Goal: Obtain resource: Download file/media

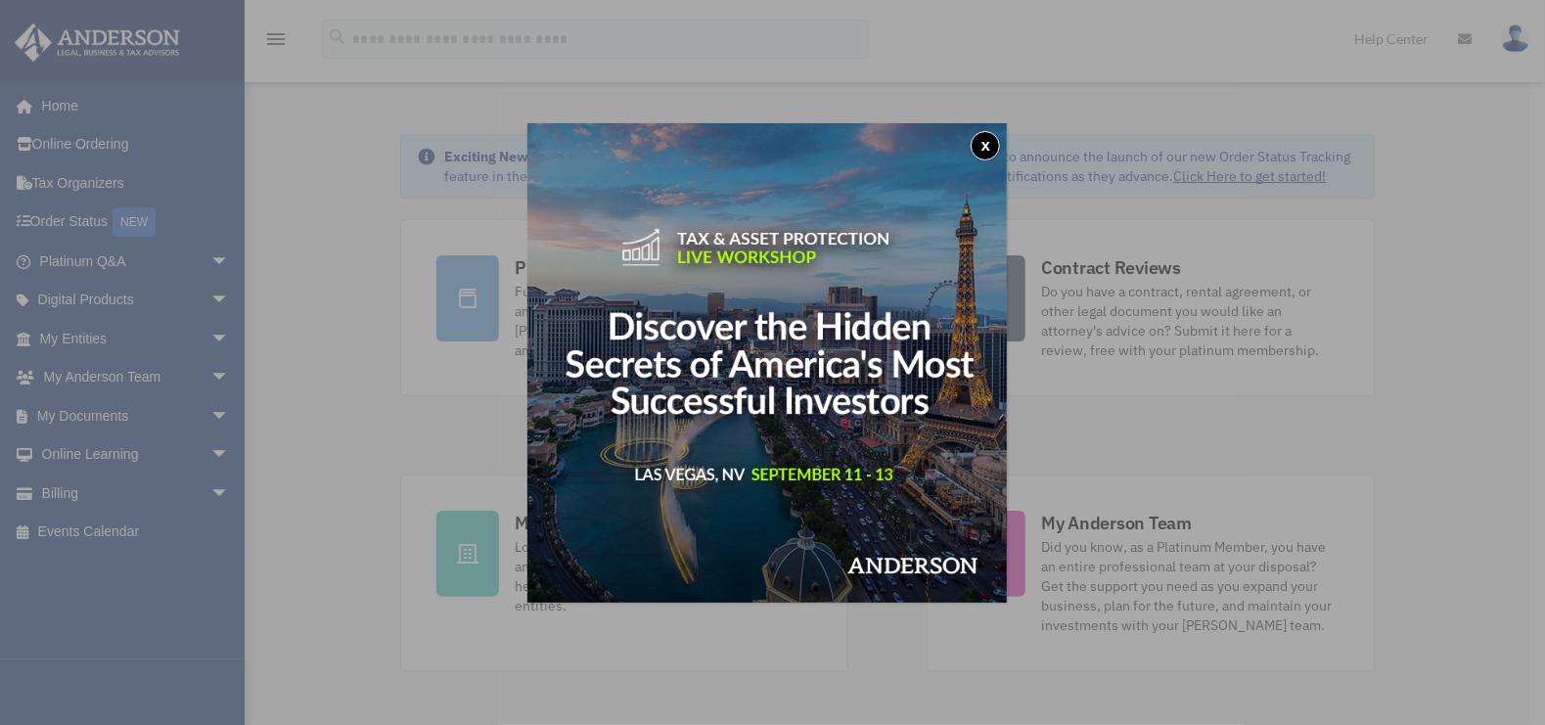
click at [984, 147] on button "x" at bounding box center [985, 145] width 29 height 29
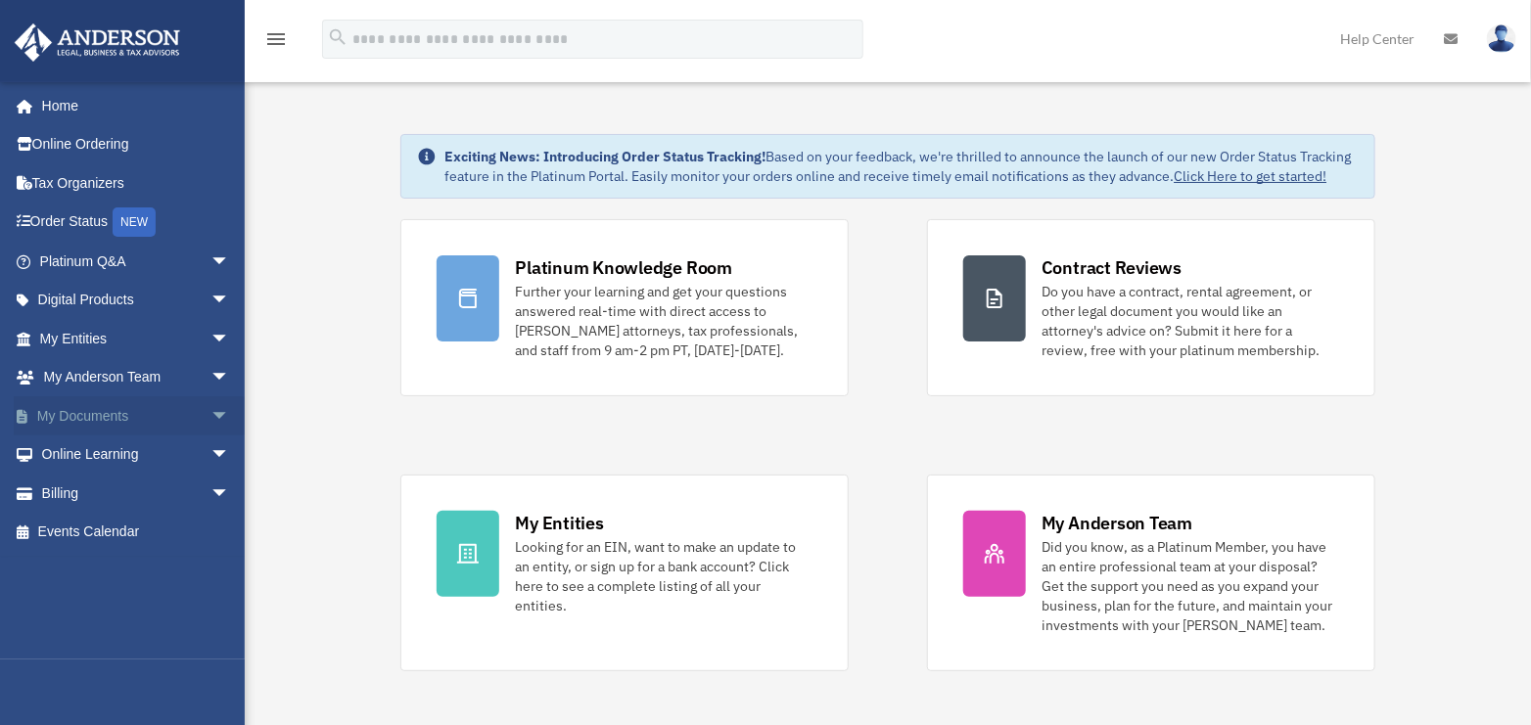
click at [210, 408] on span "arrow_drop_down" at bounding box center [229, 416] width 39 height 40
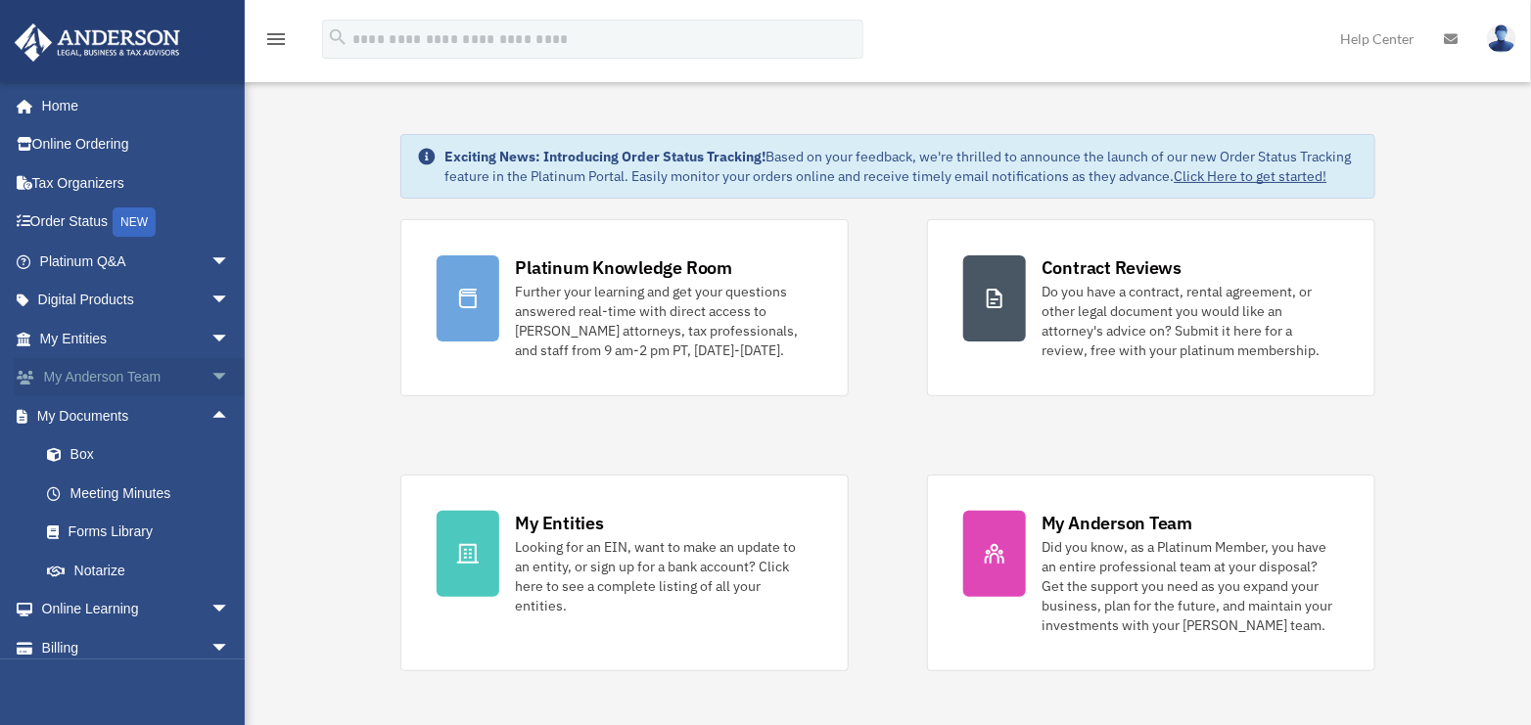
click at [210, 378] on span "arrow_drop_down" at bounding box center [229, 378] width 39 height 40
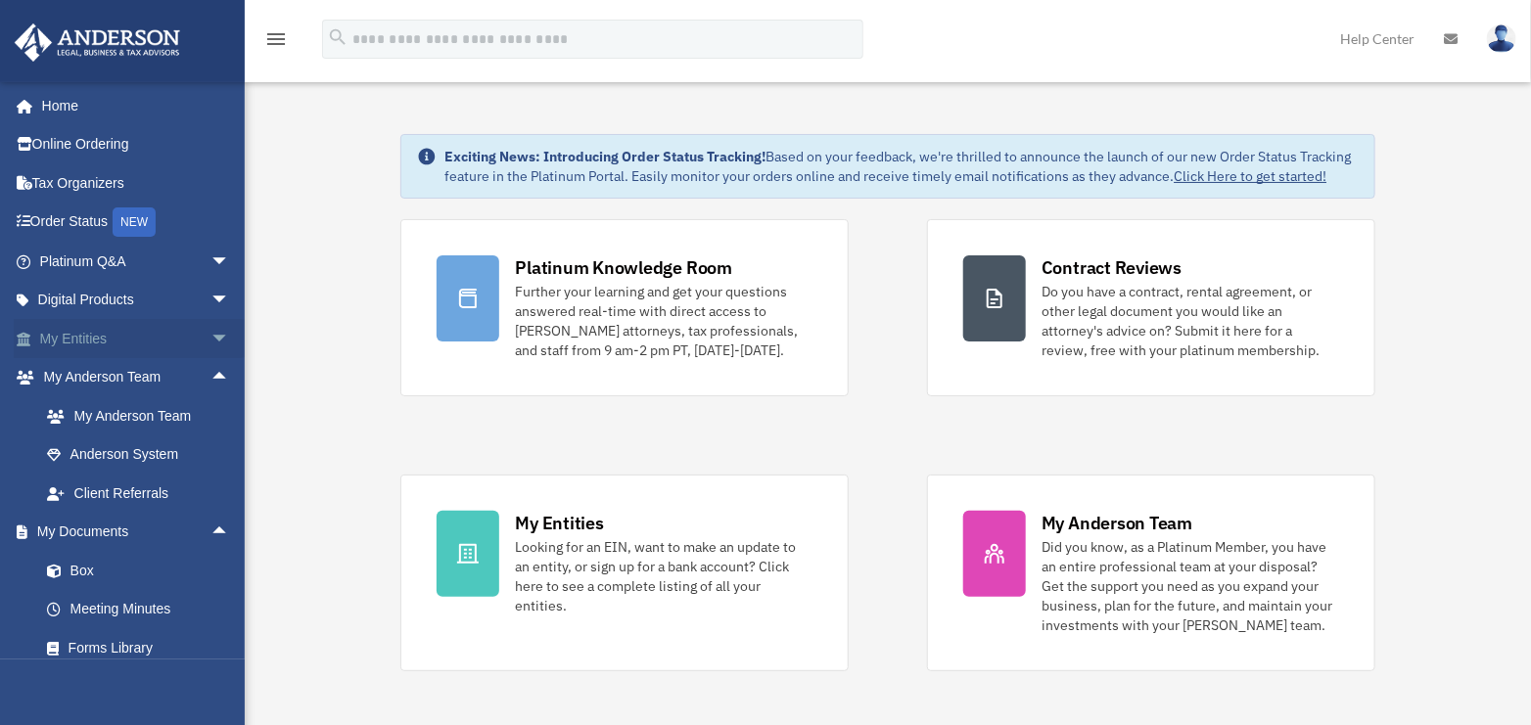
click at [210, 336] on span "arrow_drop_down" at bounding box center [229, 339] width 39 height 40
click at [210, 337] on span "arrow_drop_up" at bounding box center [229, 339] width 39 height 40
click at [210, 309] on span "arrow_drop_down" at bounding box center [229, 301] width 39 height 40
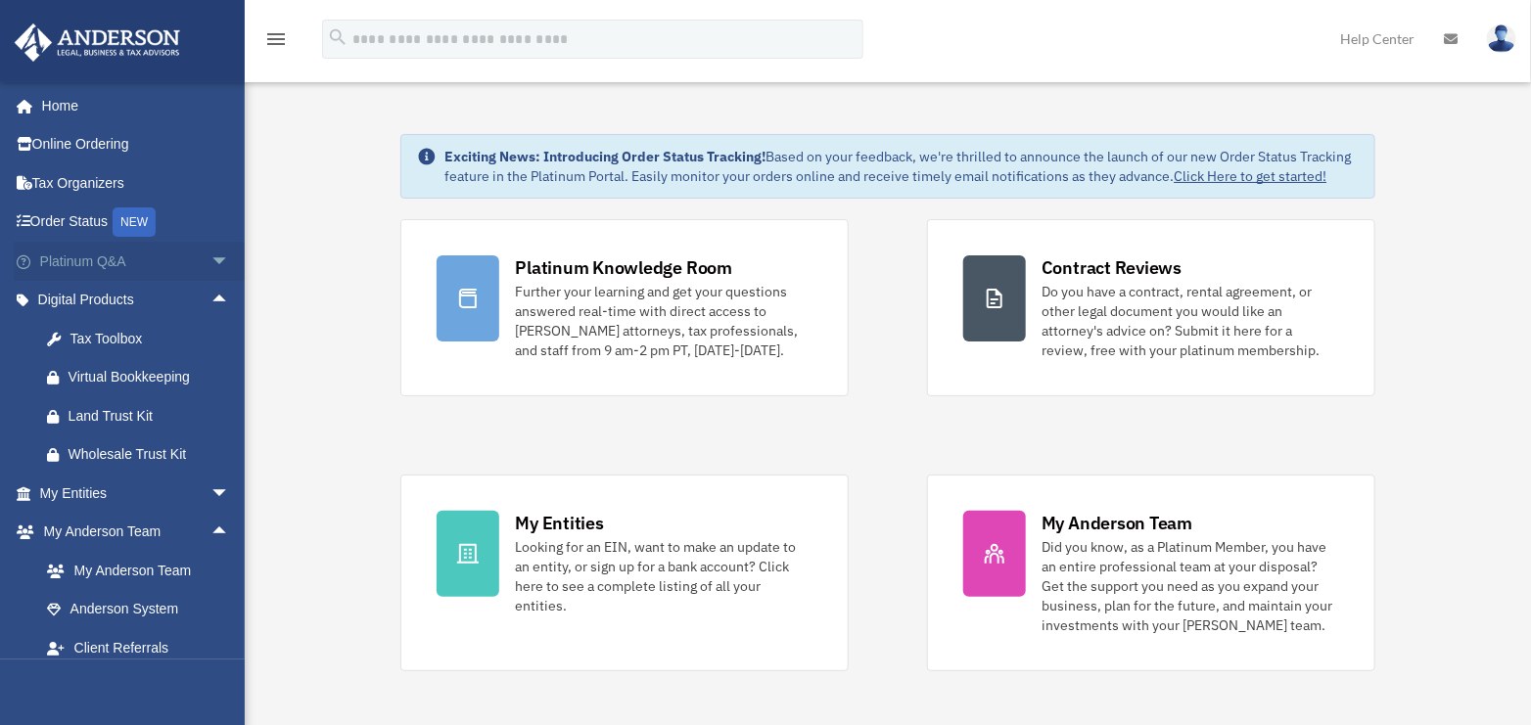
click at [210, 258] on span "arrow_drop_down" at bounding box center [229, 262] width 39 height 40
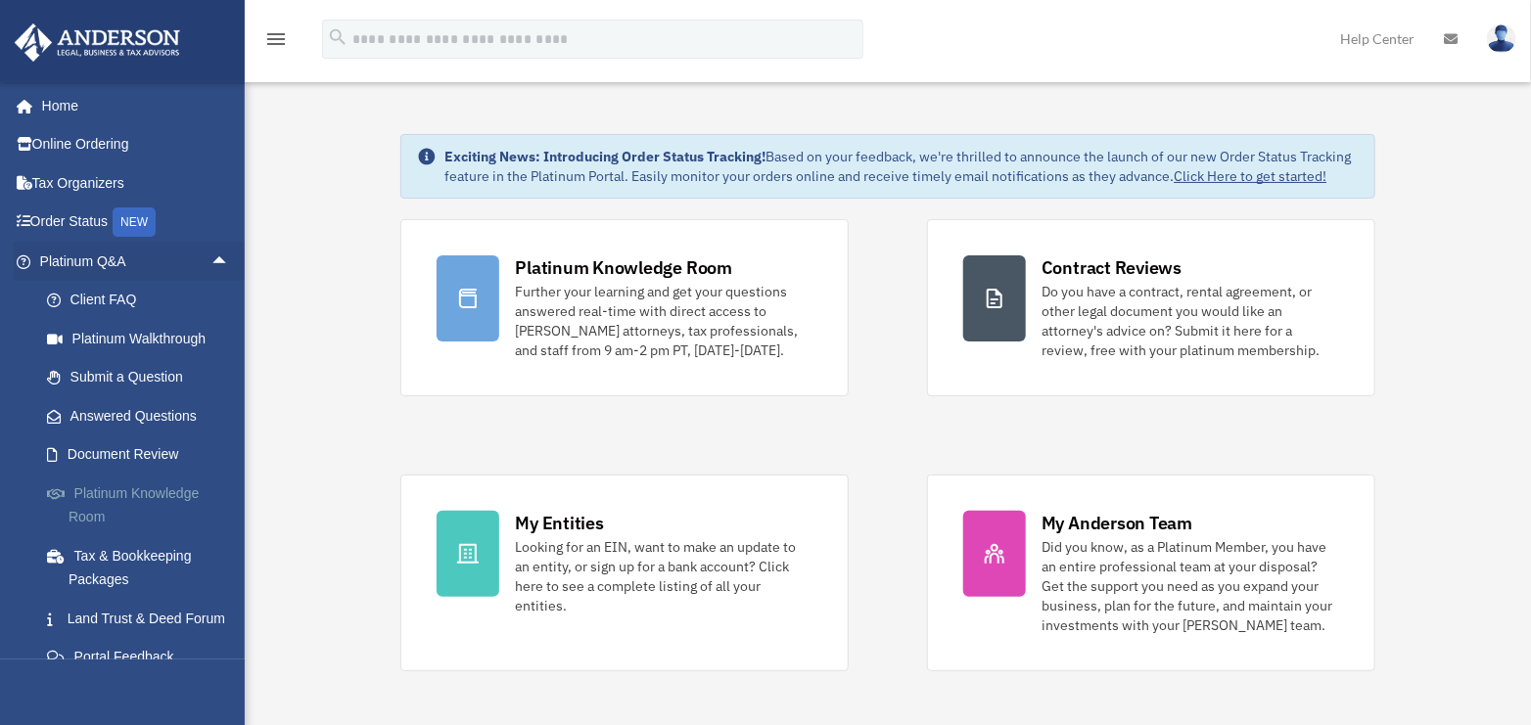
click at [135, 493] on link "Platinum Knowledge Room" at bounding box center [143, 505] width 232 height 63
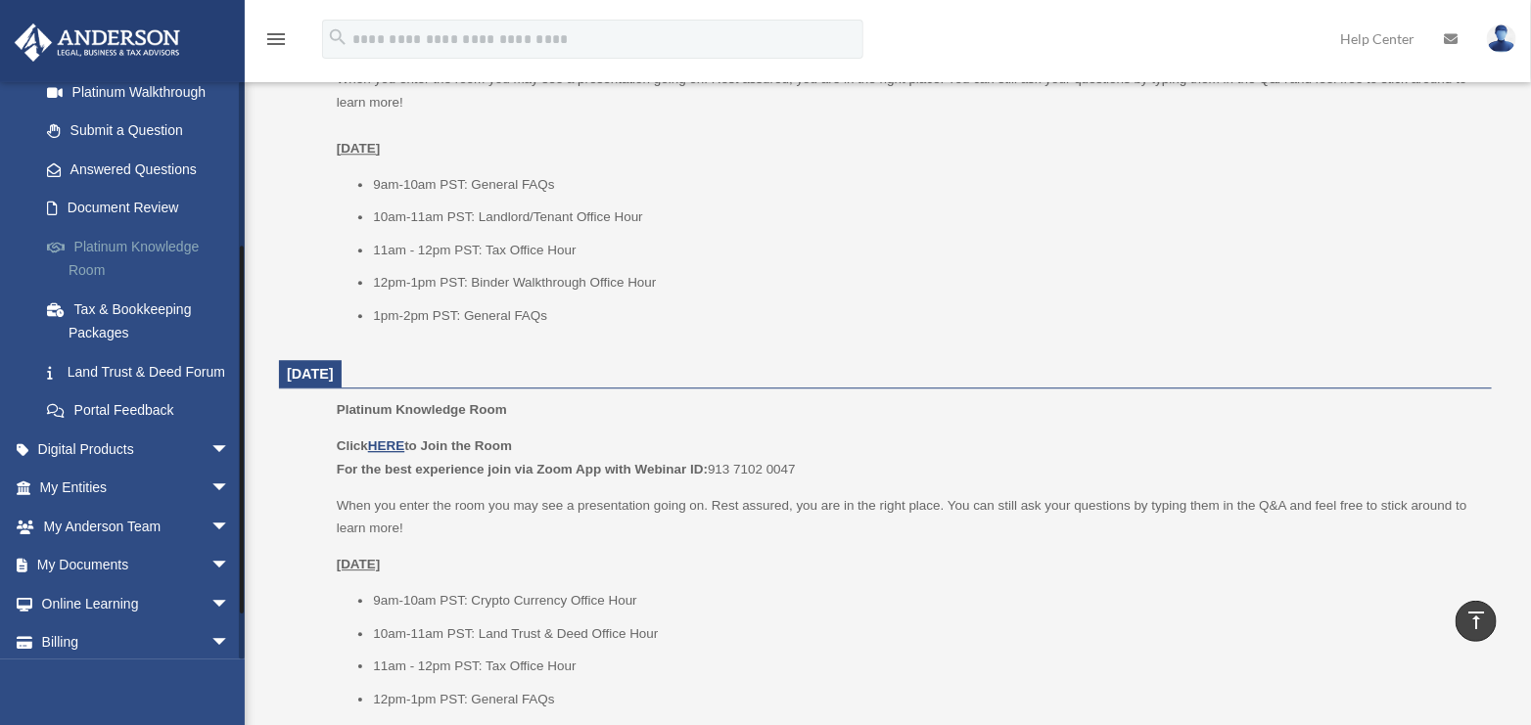
scroll to position [294, 0]
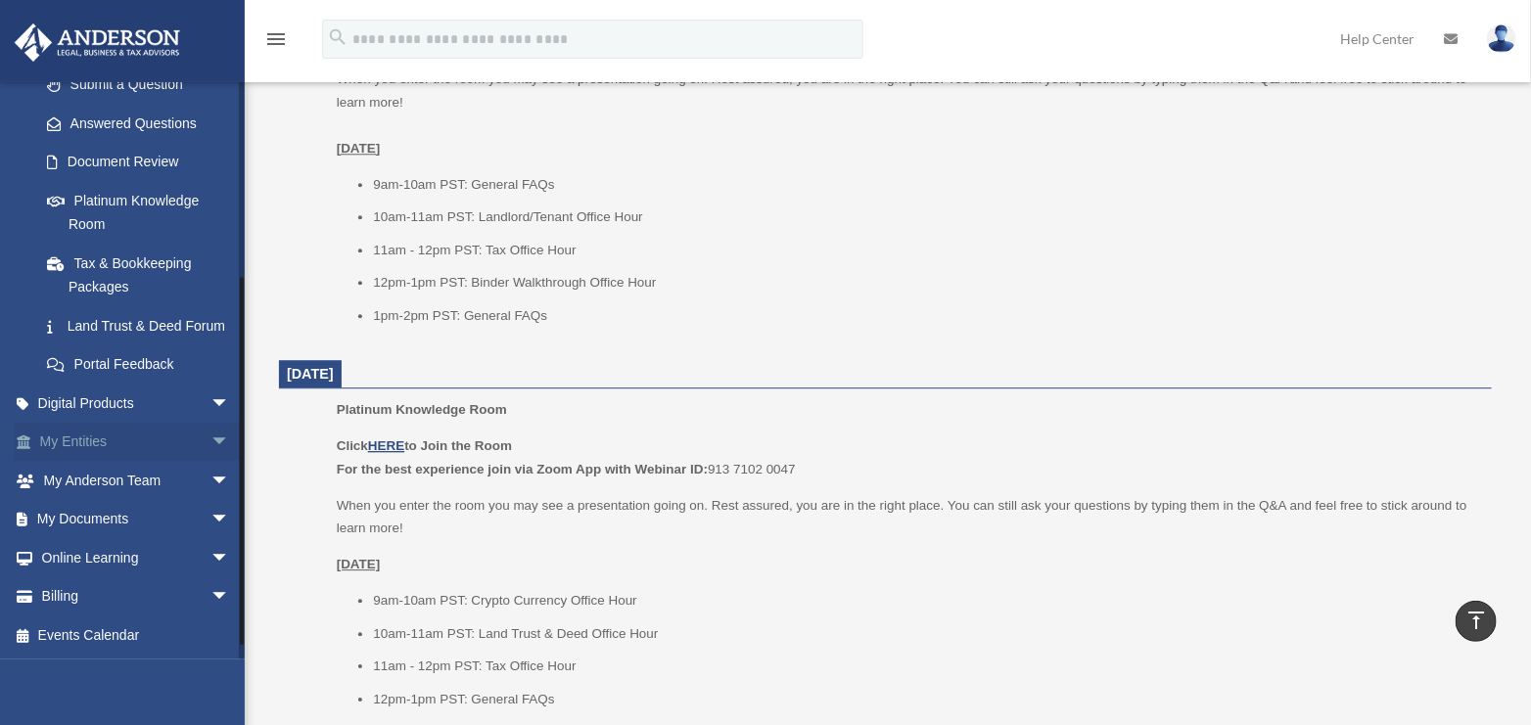
click at [107, 462] on link "My Entities arrow_drop_down" at bounding box center [137, 442] width 246 height 39
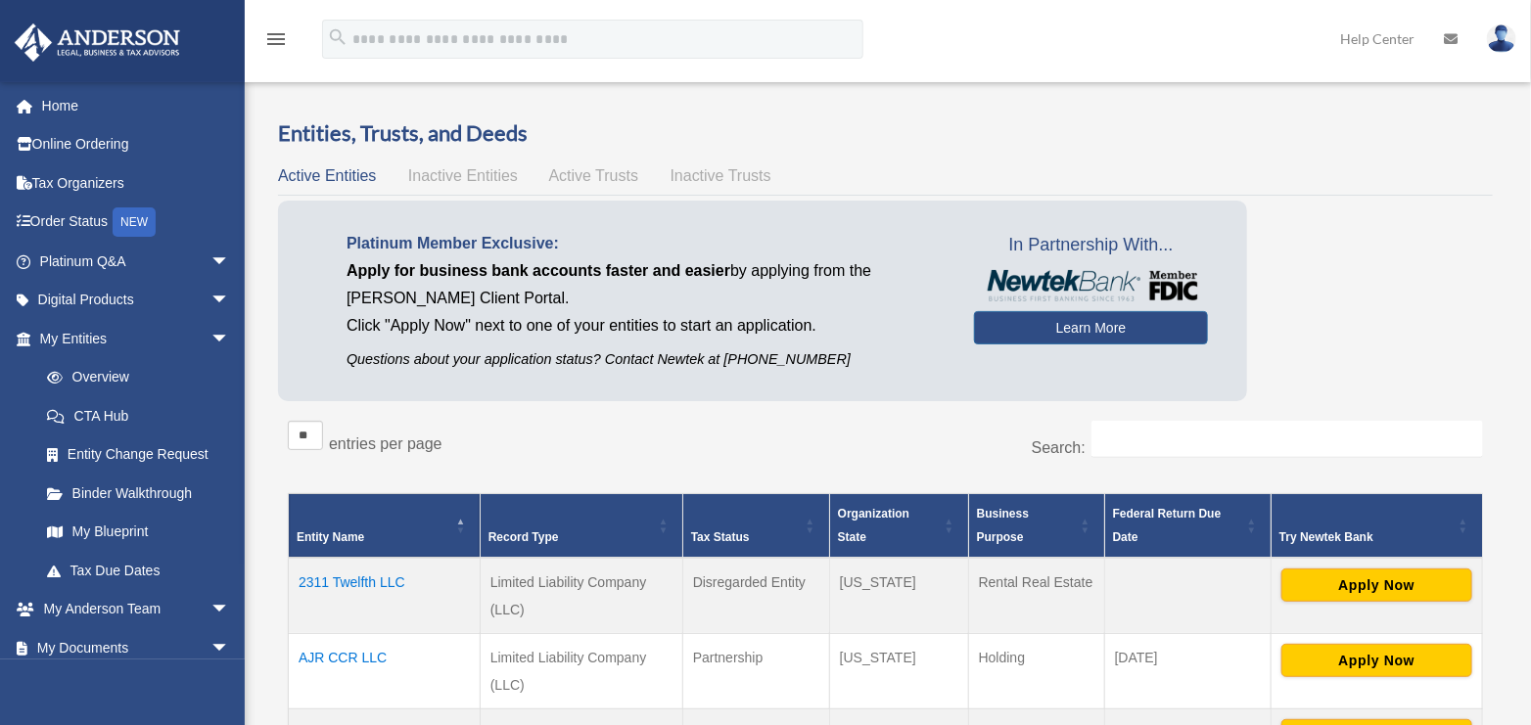
scroll to position [196, 0]
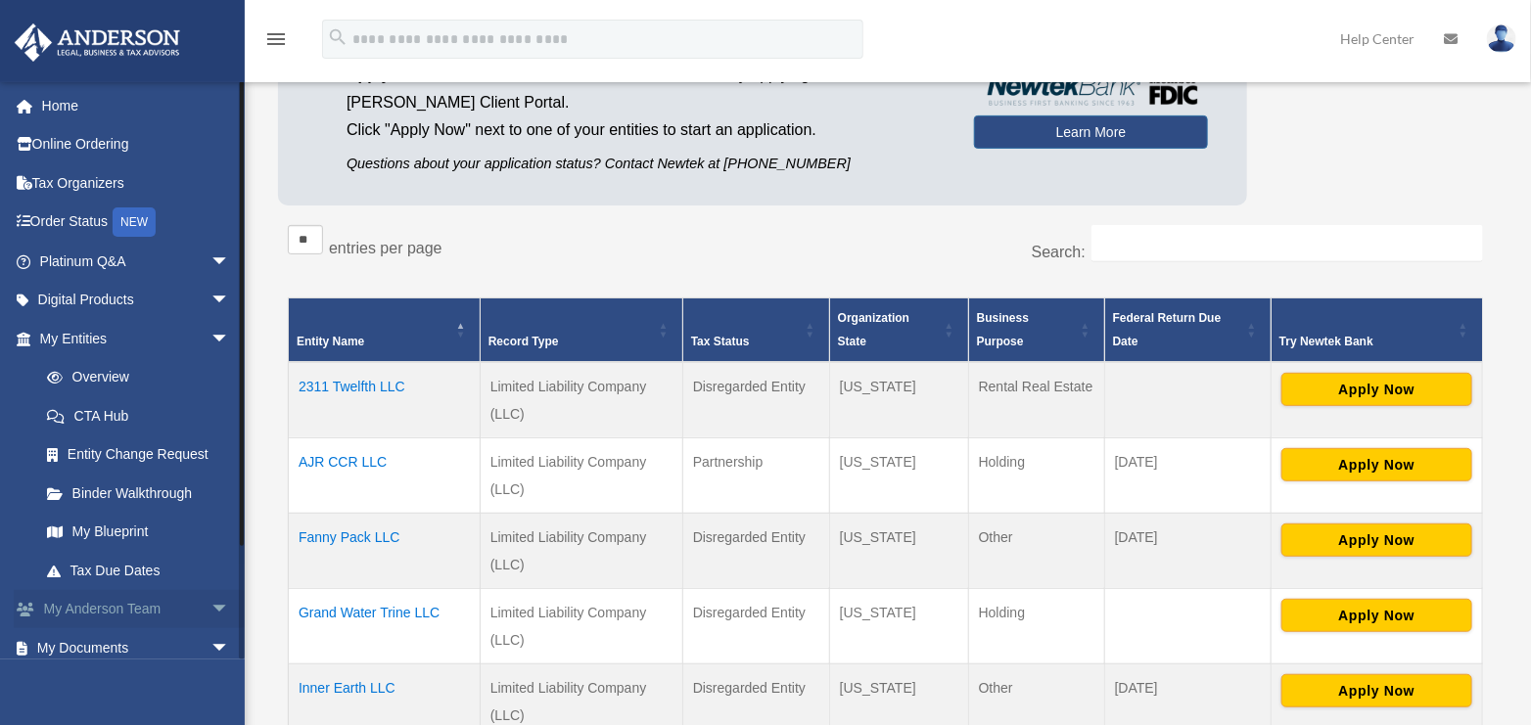
click at [210, 601] on span "arrow_drop_down" at bounding box center [229, 610] width 39 height 40
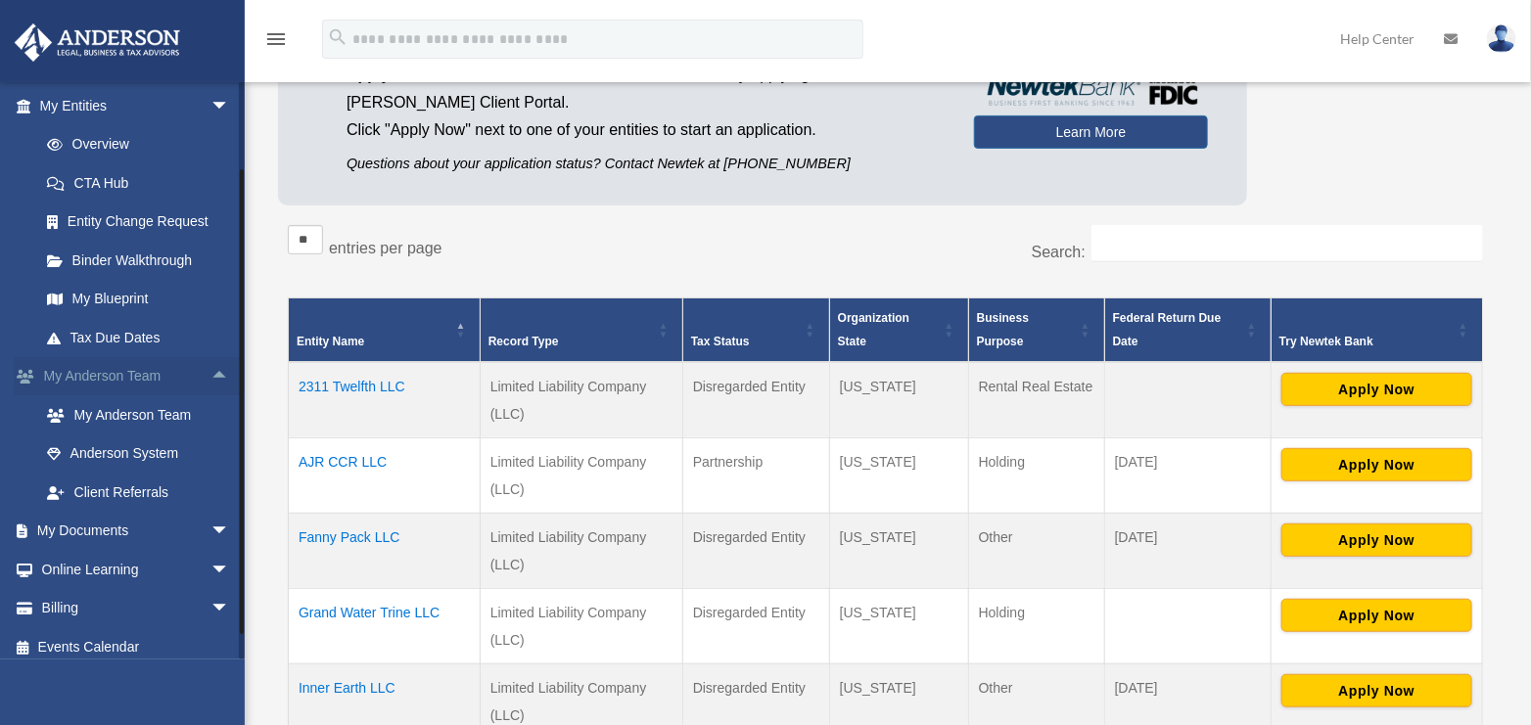
scroll to position [243, 0]
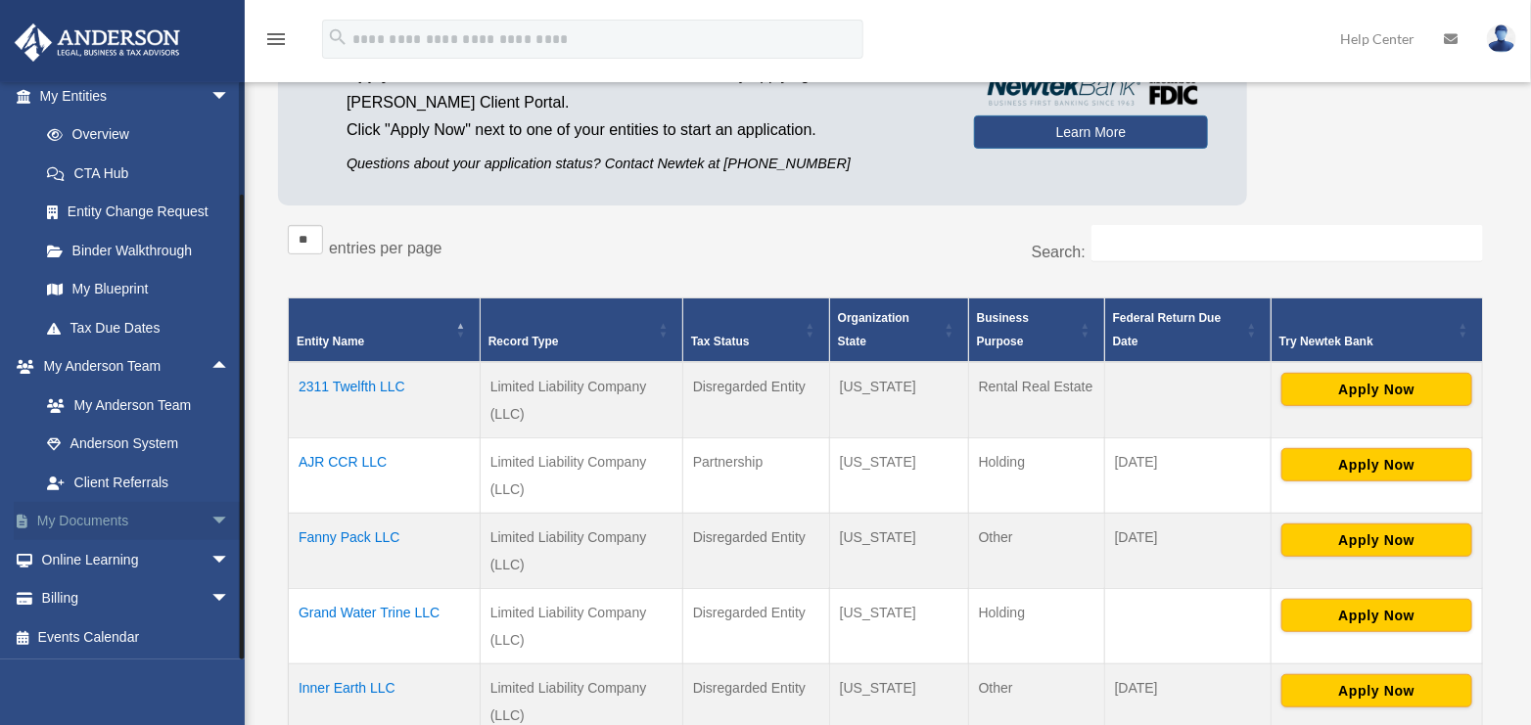
click at [210, 520] on span "arrow_drop_down" at bounding box center [229, 522] width 39 height 40
click at [79, 556] on link "Box" at bounding box center [143, 559] width 232 height 39
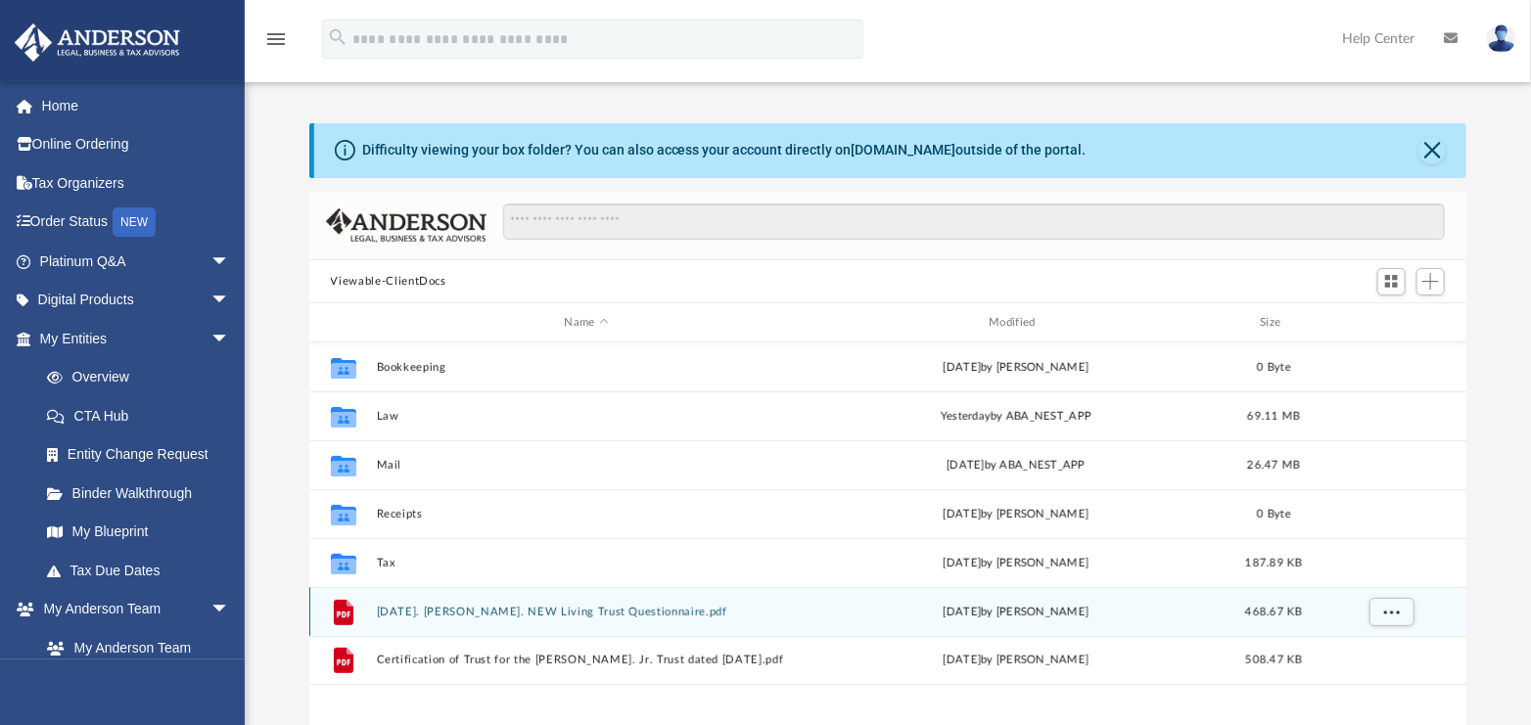
scroll to position [98, 0]
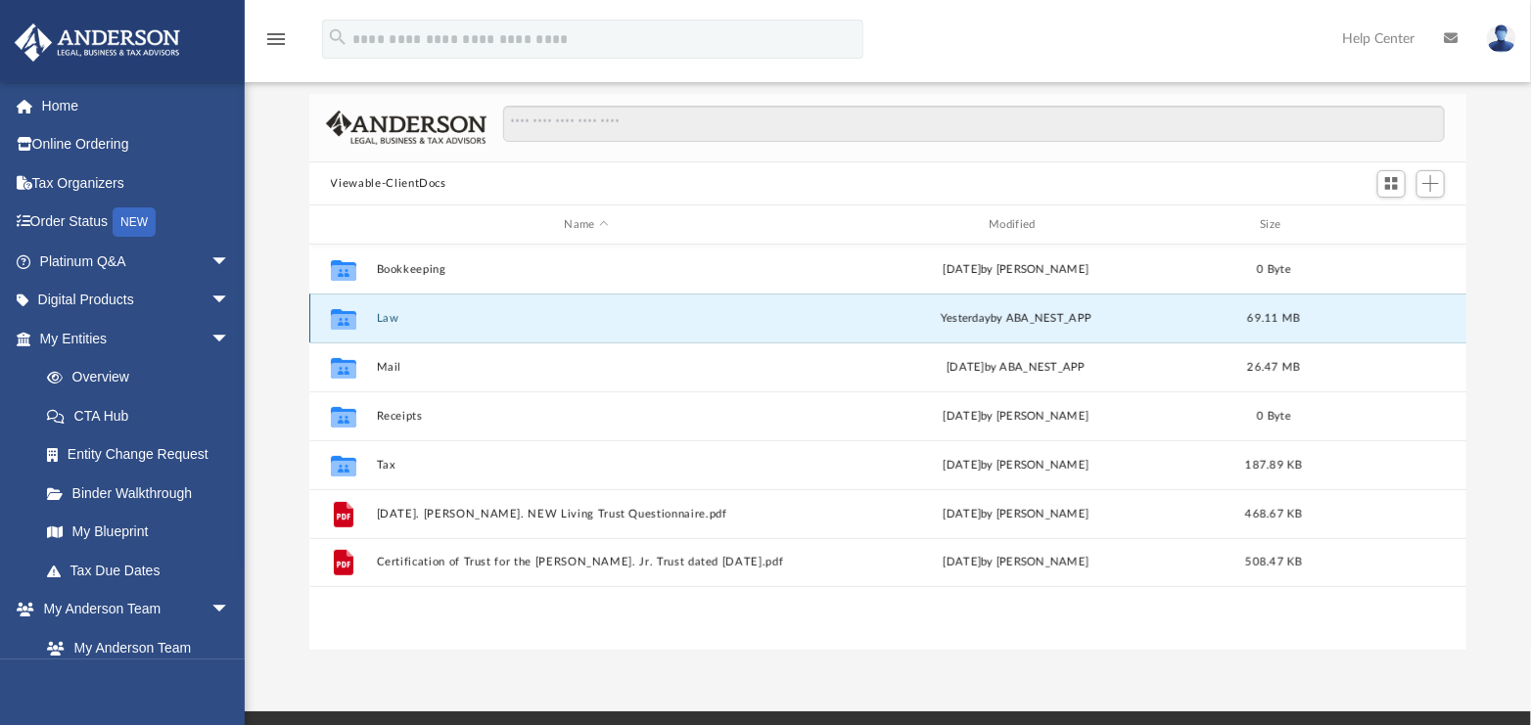
click at [383, 319] on button "Law" at bounding box center [586, 318] width 421 height 13
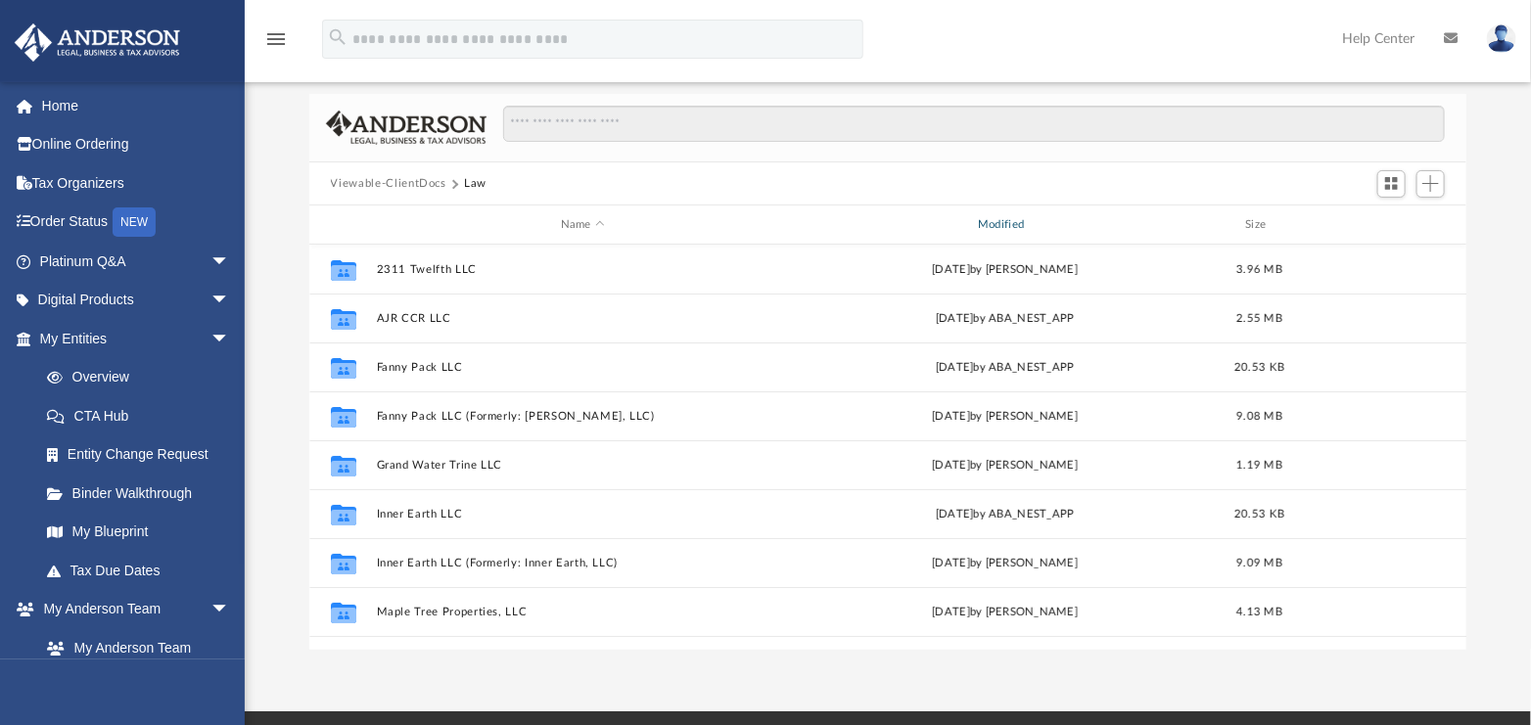
click at [1012, 217] on div "Modified" at bounding box center [1005, 225] width 414 height 18
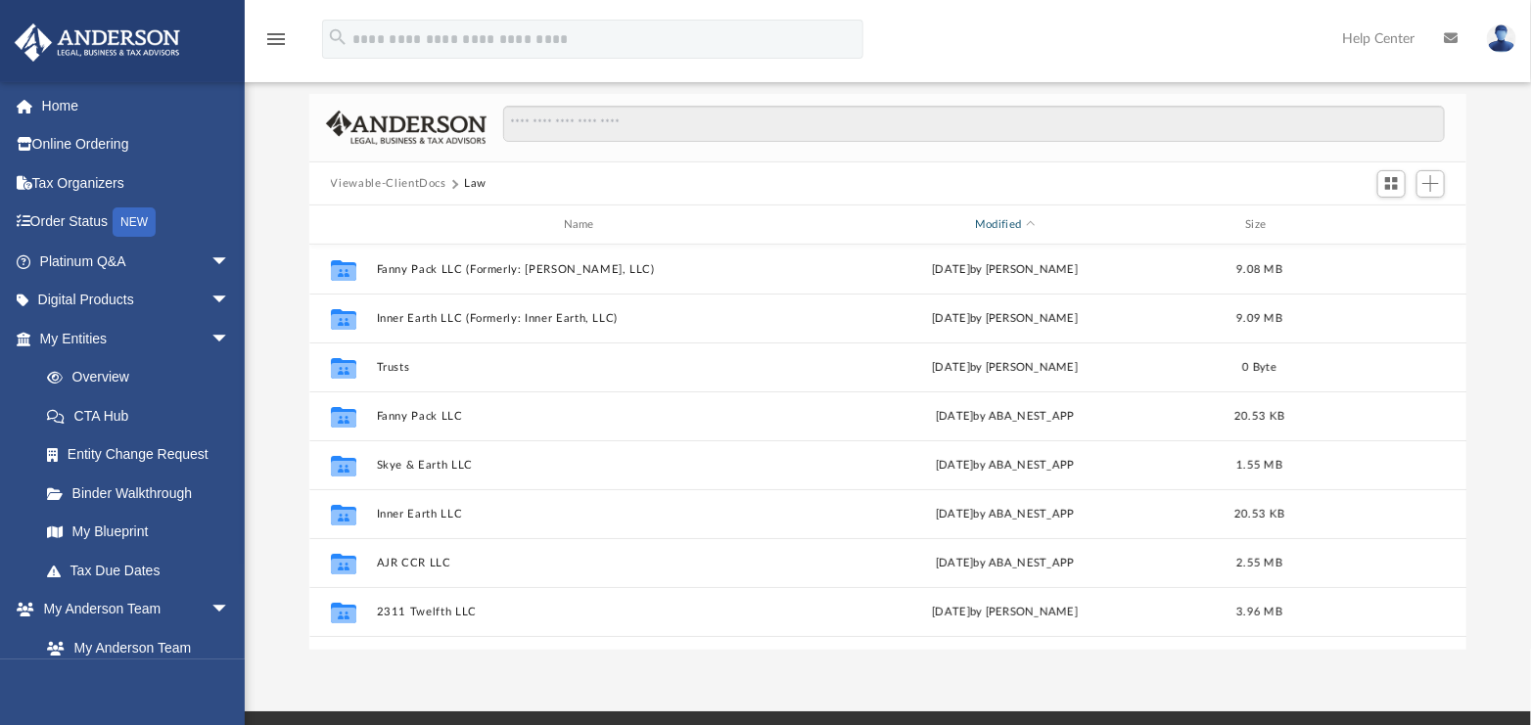
click at [1012, 217] on div "Modified" at bounding box center [1005, 225] width 414 height 18
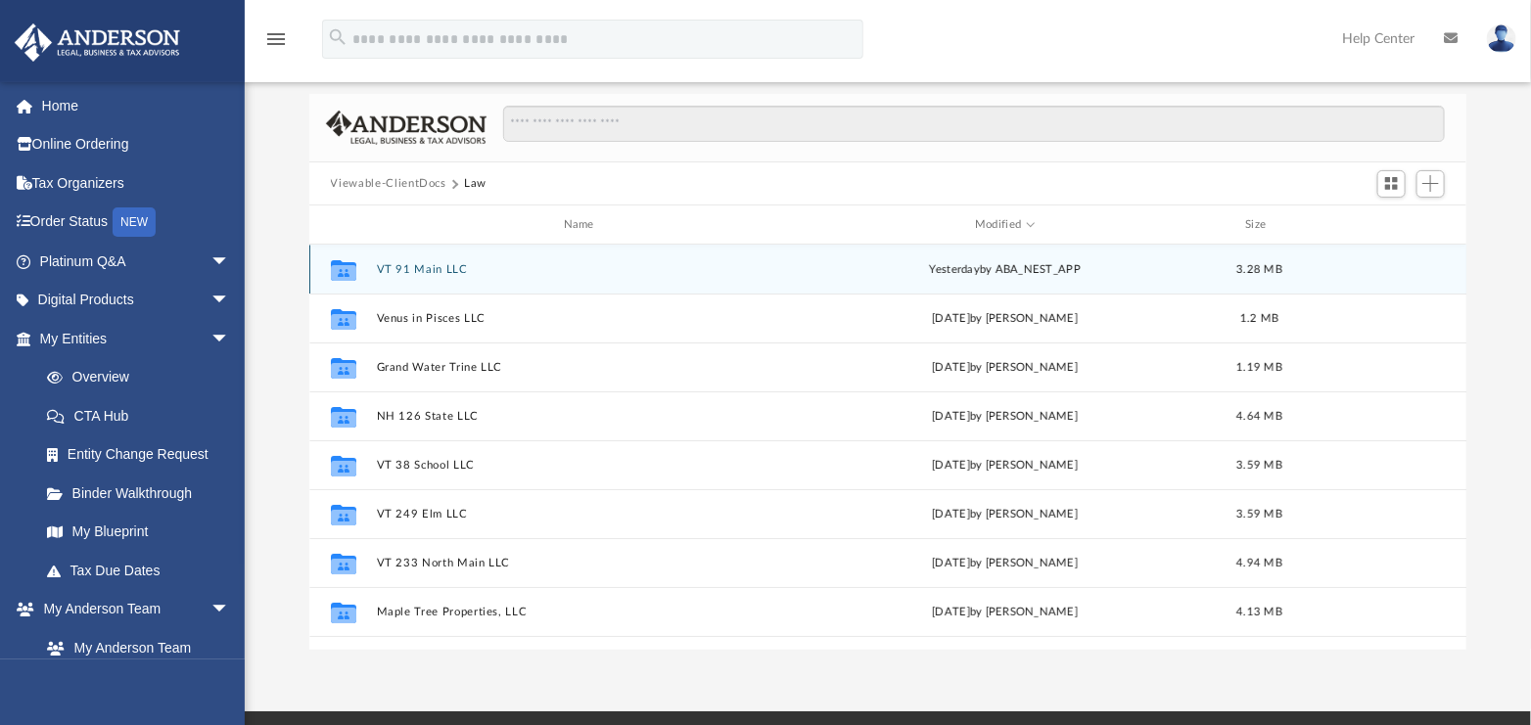
click at [981, 266] on div "yesterday by ABA_NEST_APP" at bounding box center [1004, 270] width 413 height 18
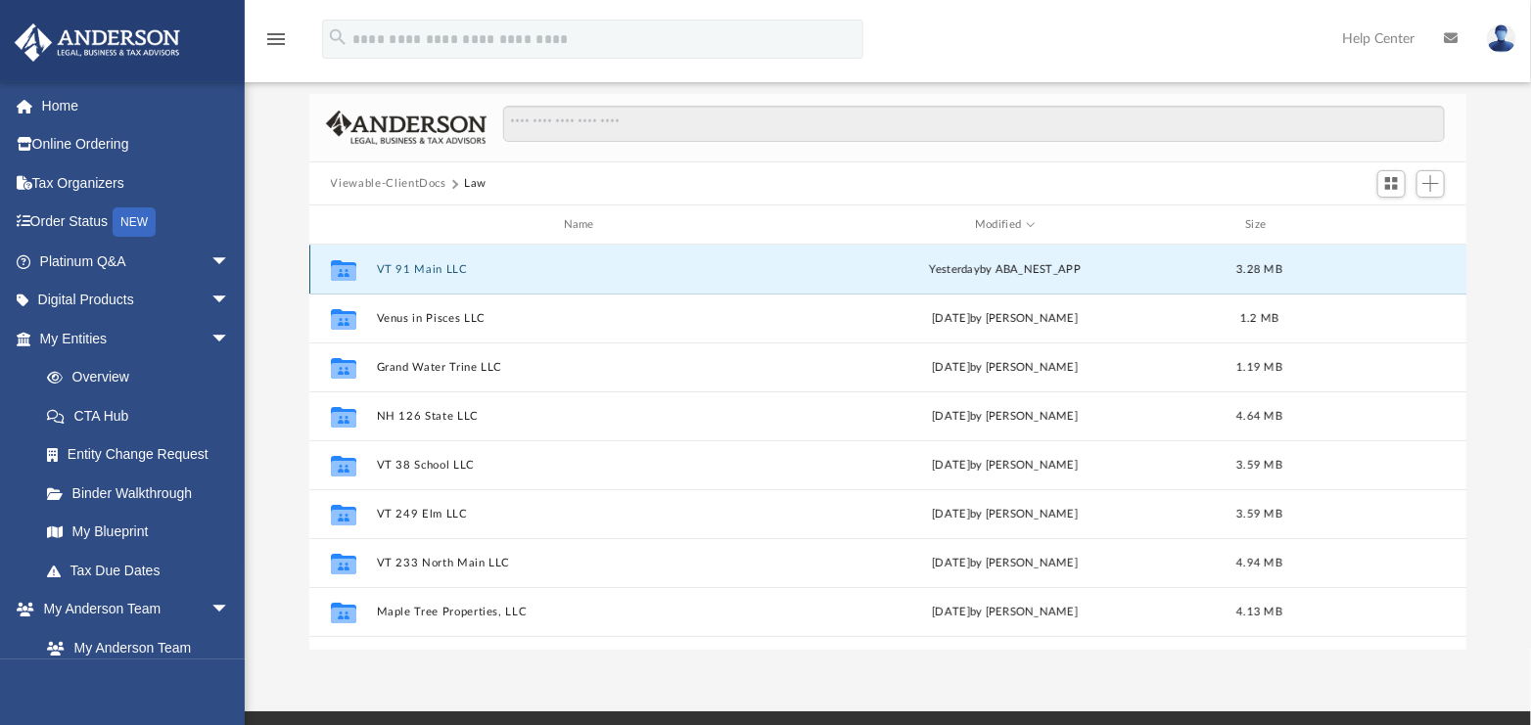
click at [427, 266] on button "VT 91 Main LLC" at bounding box center [582, 269] width 413 height 13
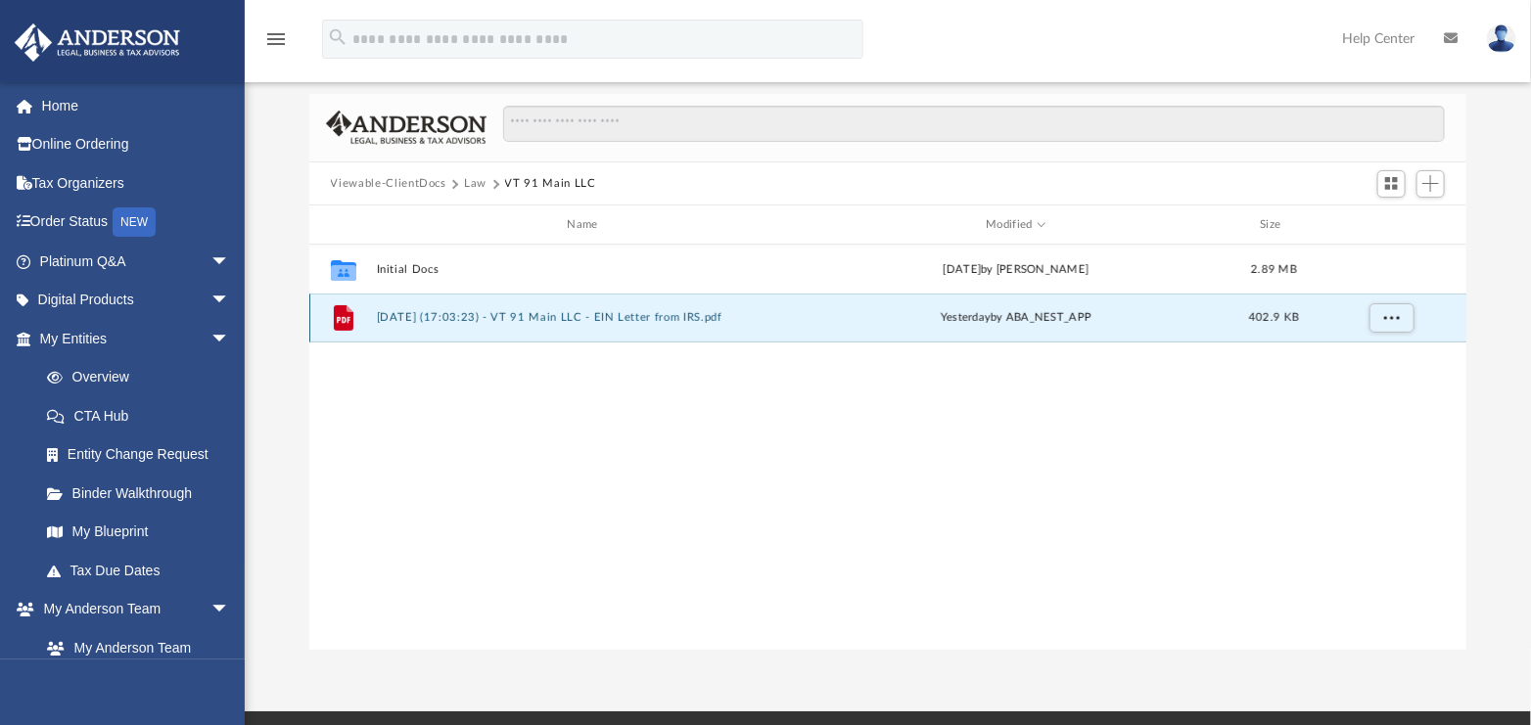
click at [405, 317] on button "2025.08.20 (17:03:23) - VT 91 Main LLC - EIN Letter from IRS.pdf" at bounding box center [586, 317] width 421 height 13
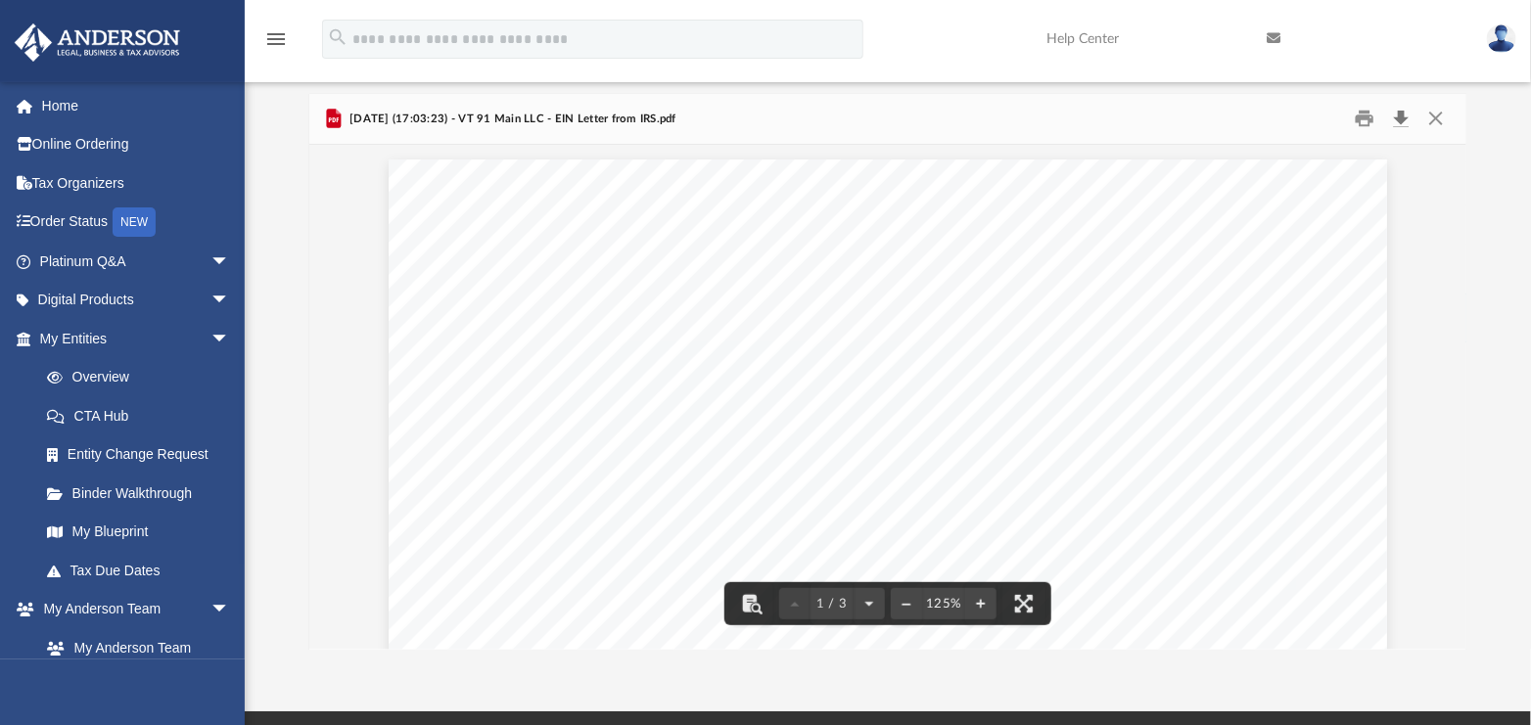
click at [1404, 117] on button "Download" at bounding box center [1400, 119] width 35 height 30
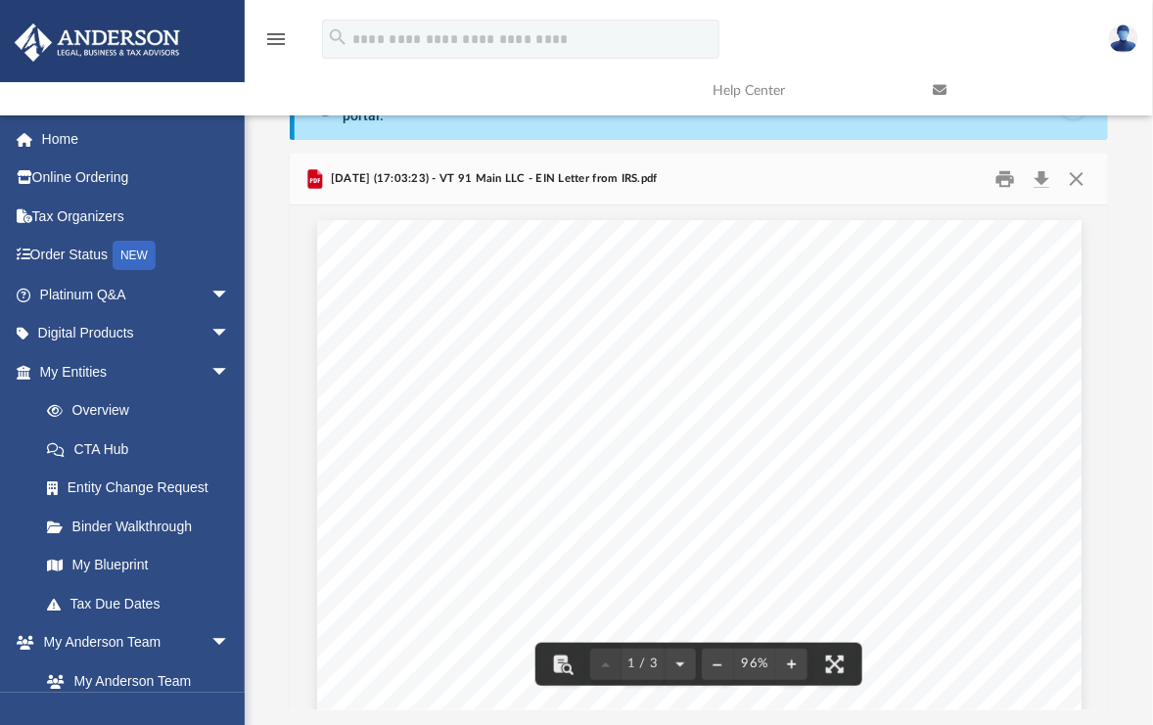
scroll to position [0, 0]
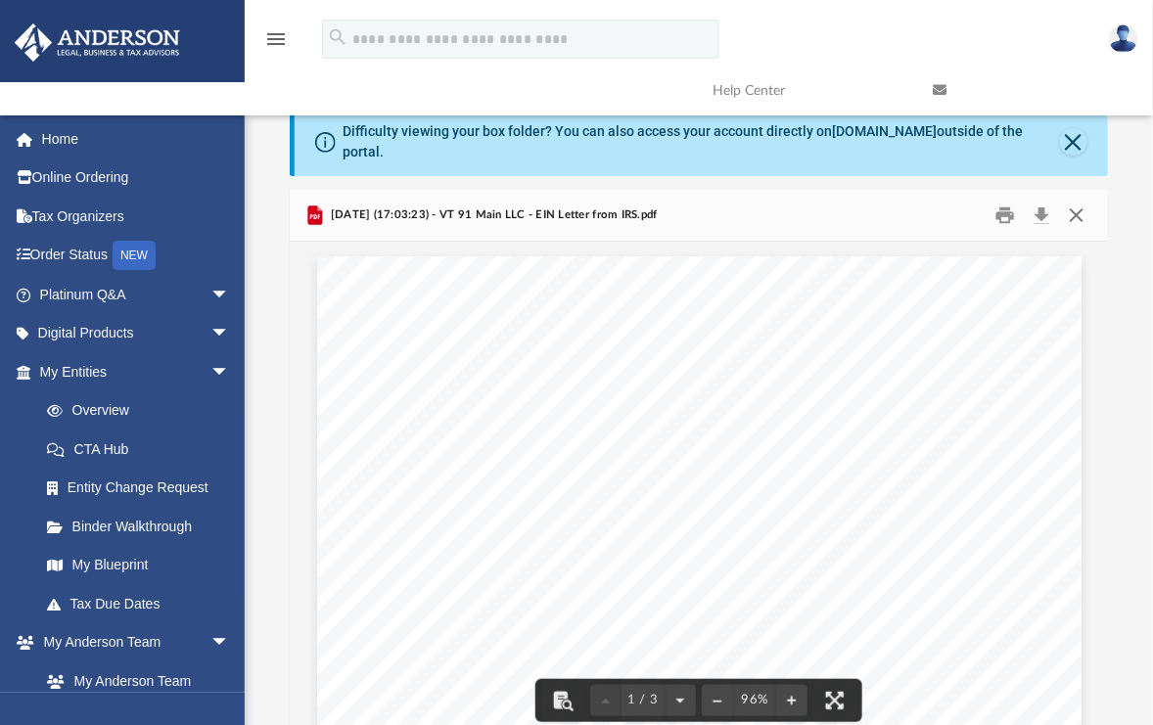
click at [1080, 202] on button "Close" at bounding box center [1076, 215] width 35 height 30
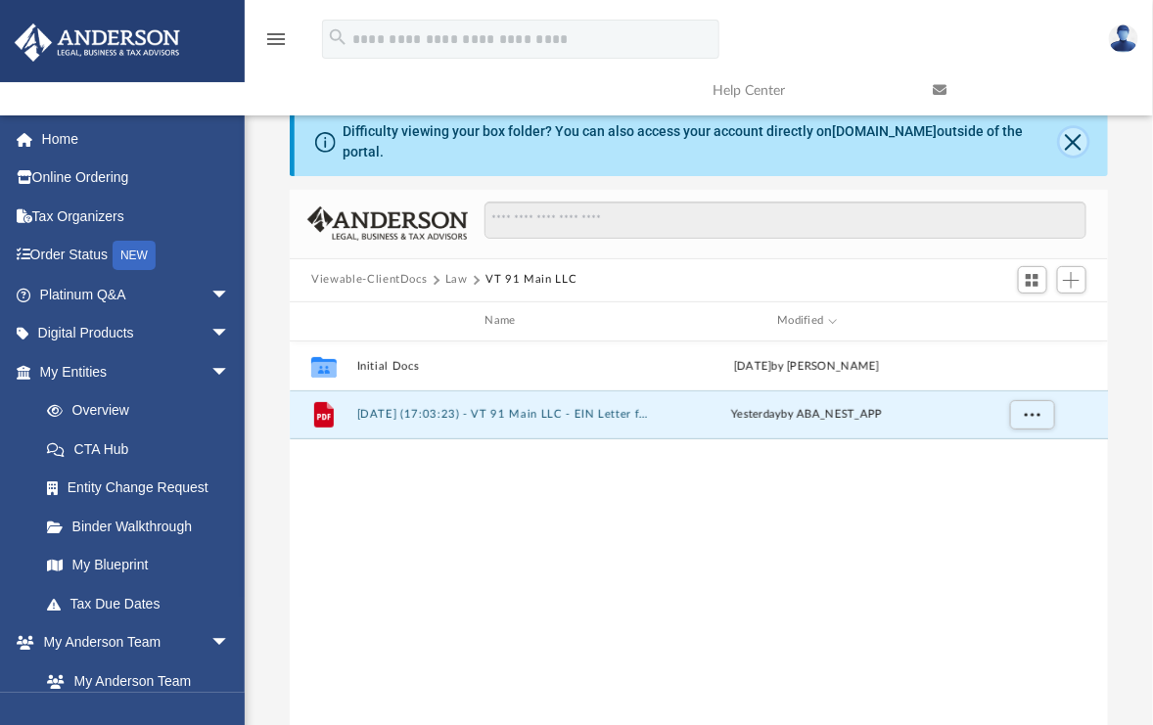
click at [1071, 134] on button "Close" at bounding box center [1073, 141] width 27 height 27
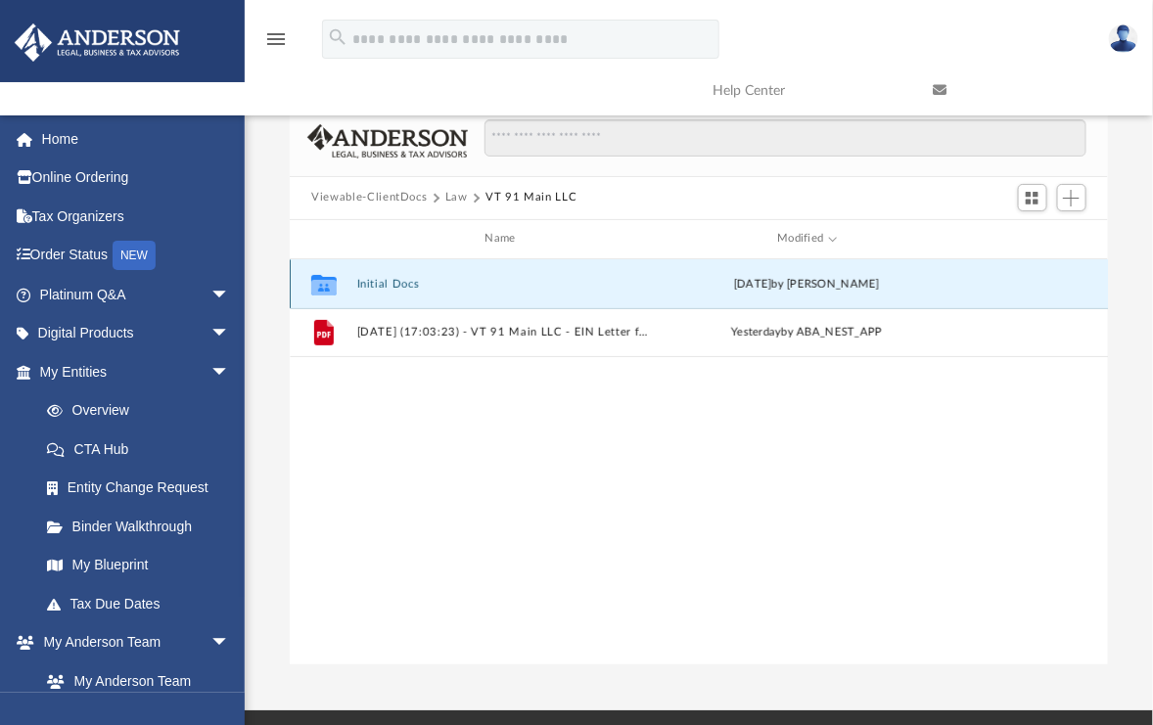
click at [394, 282] on button "Initial Docs" at bounding box center [504, 284] width 295 height 13
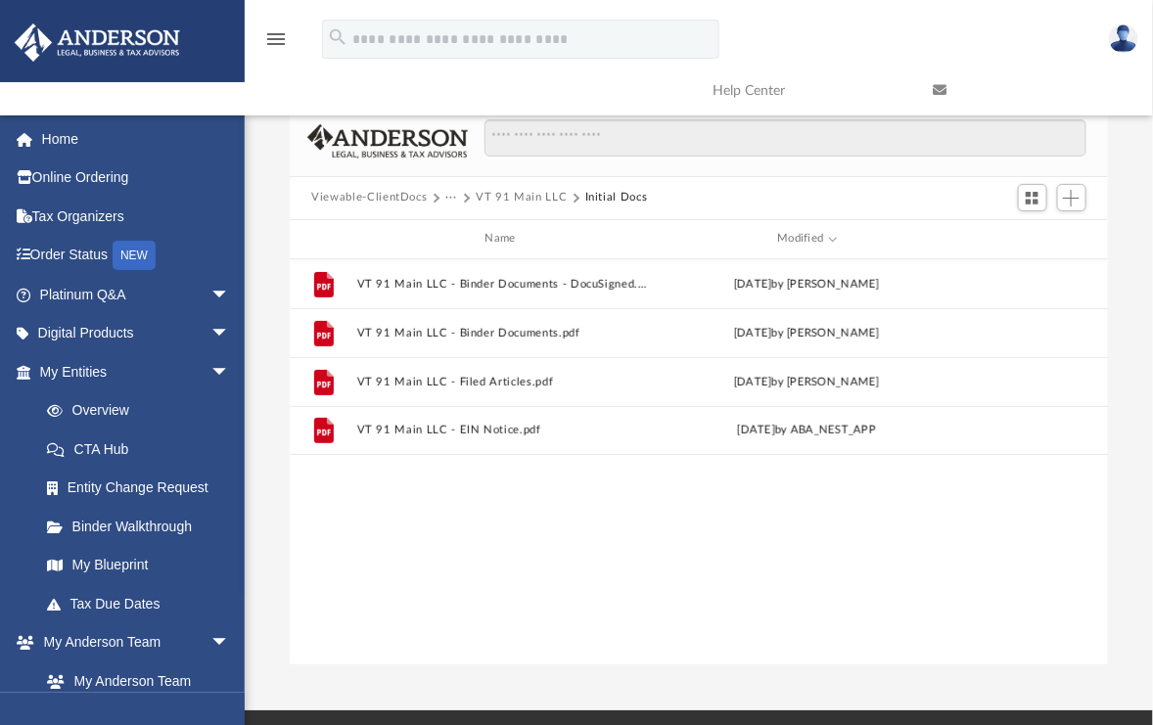
click at [513, 197] on button "VT 91 Main LLC" at bounding box center [521, 198] width 91 height 18
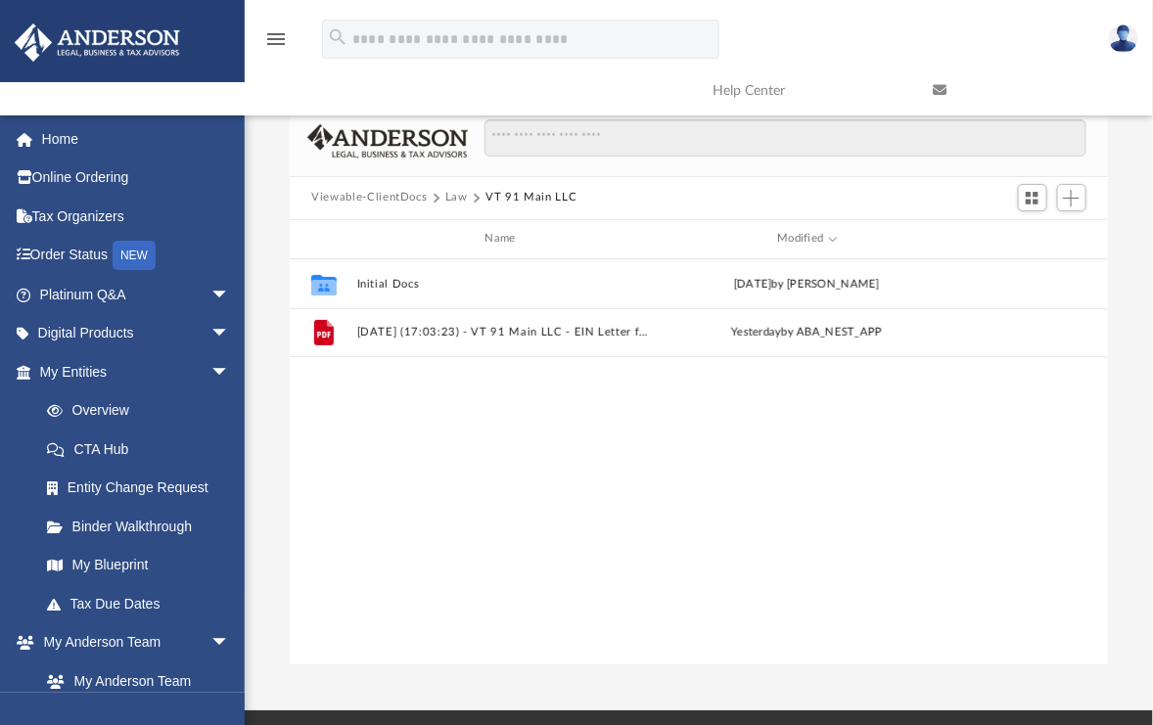
click at [460, 193] on button "Law" at bounding box center [456, 198] width 23 height 18
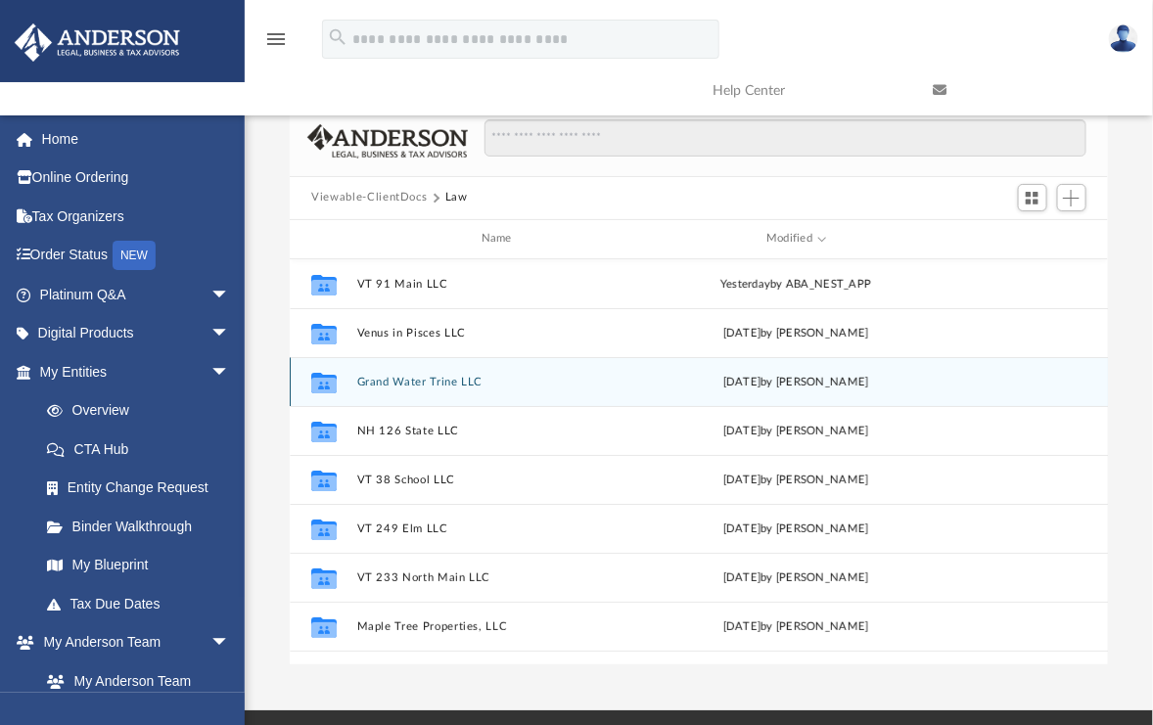
click at [433, 378] on button "Grand Water Trine LLC" at bounding box center [500, 382] width 287 height 13
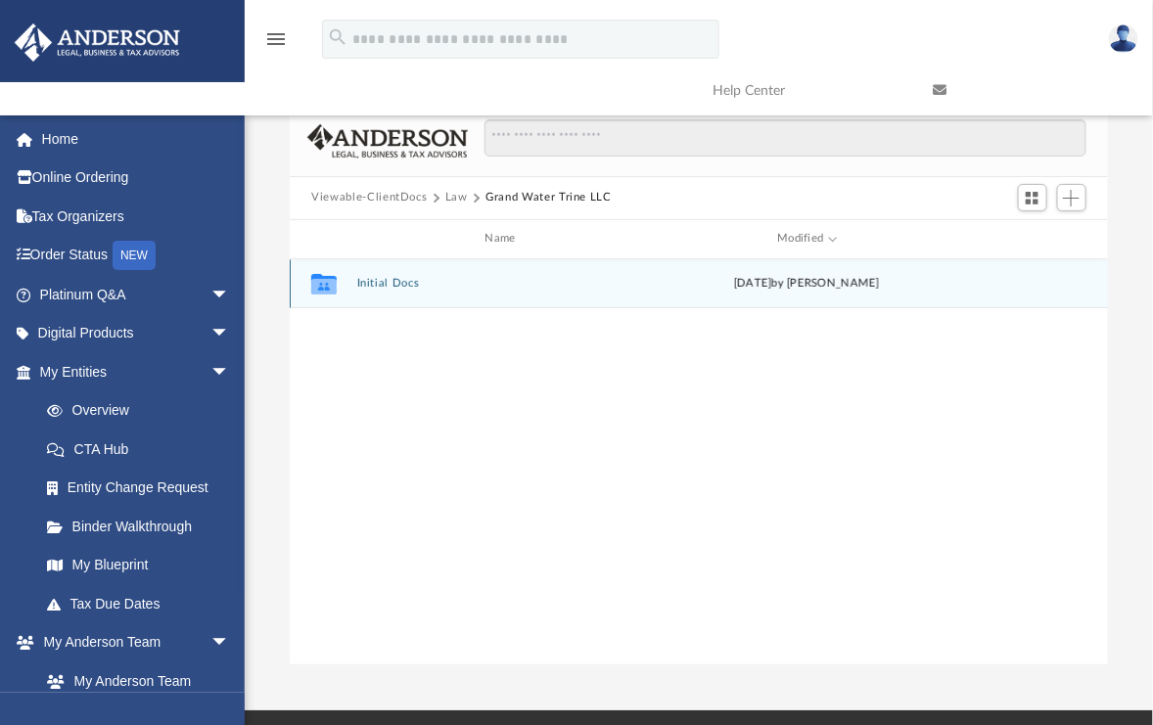
click at [395, 284] on button "Initial Docs" at bounding box center [504, 283] width 295 height 13
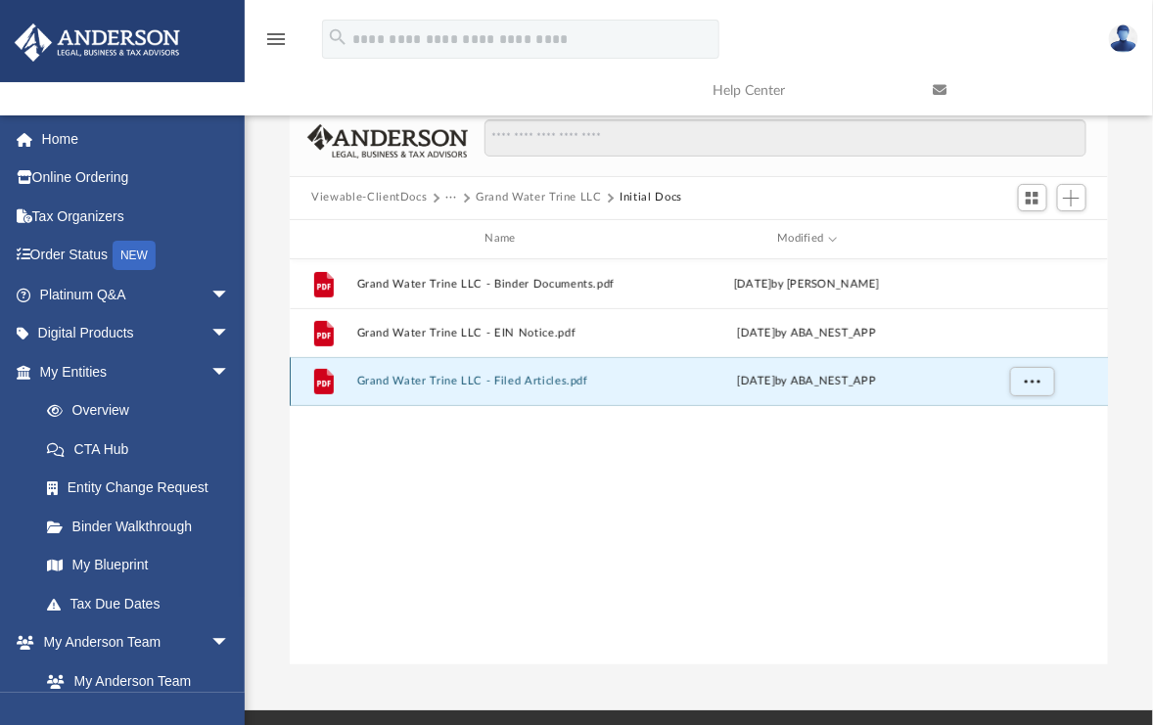
click at [421, 381] on button "Grand Water Trine LLC - Filed Articles.pdf" at bounding box center [504, 381] width 295 height 13
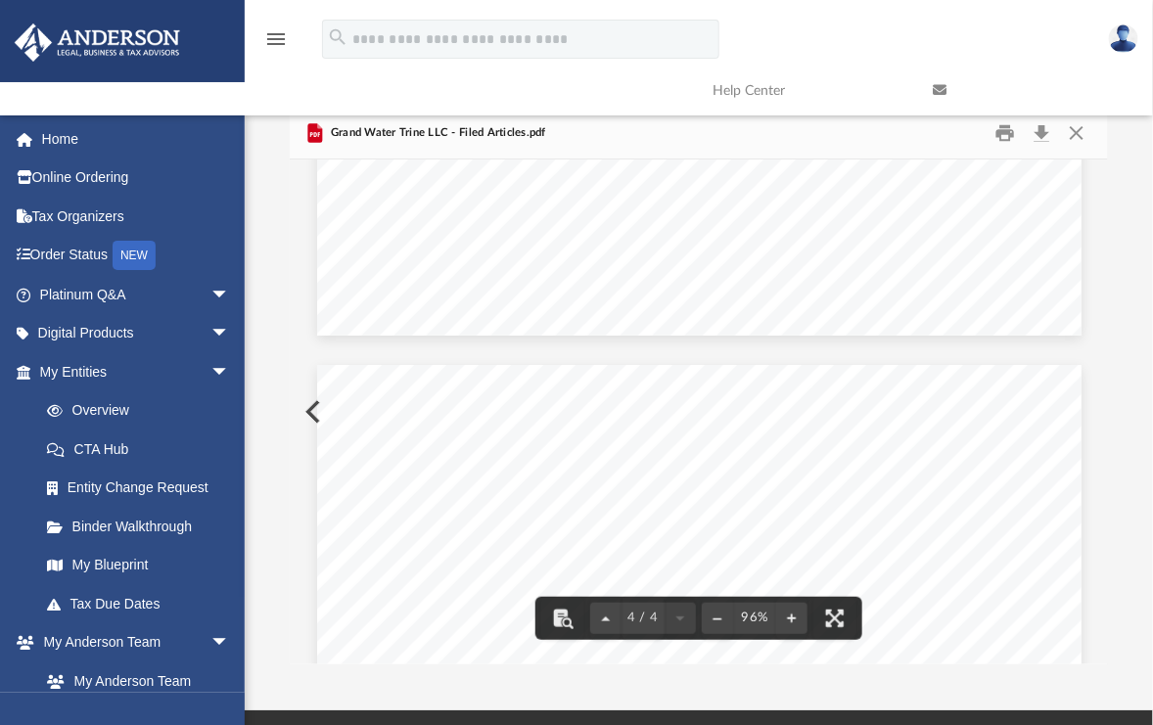
scroll to position [3132, 0]
click at [993, 131] on button "Print" at bounding box center [1005, 132] width 39 height 30
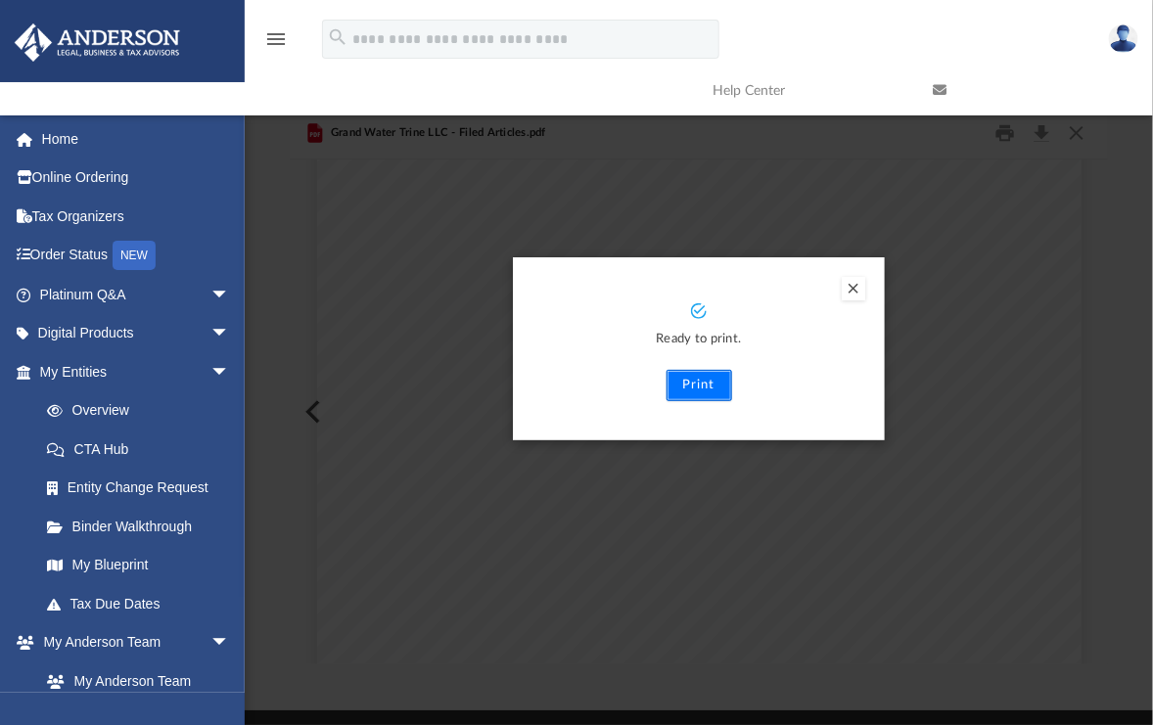
click at [704, 379] on button "Print" at bounding box center [700, 385] width 66 height 31
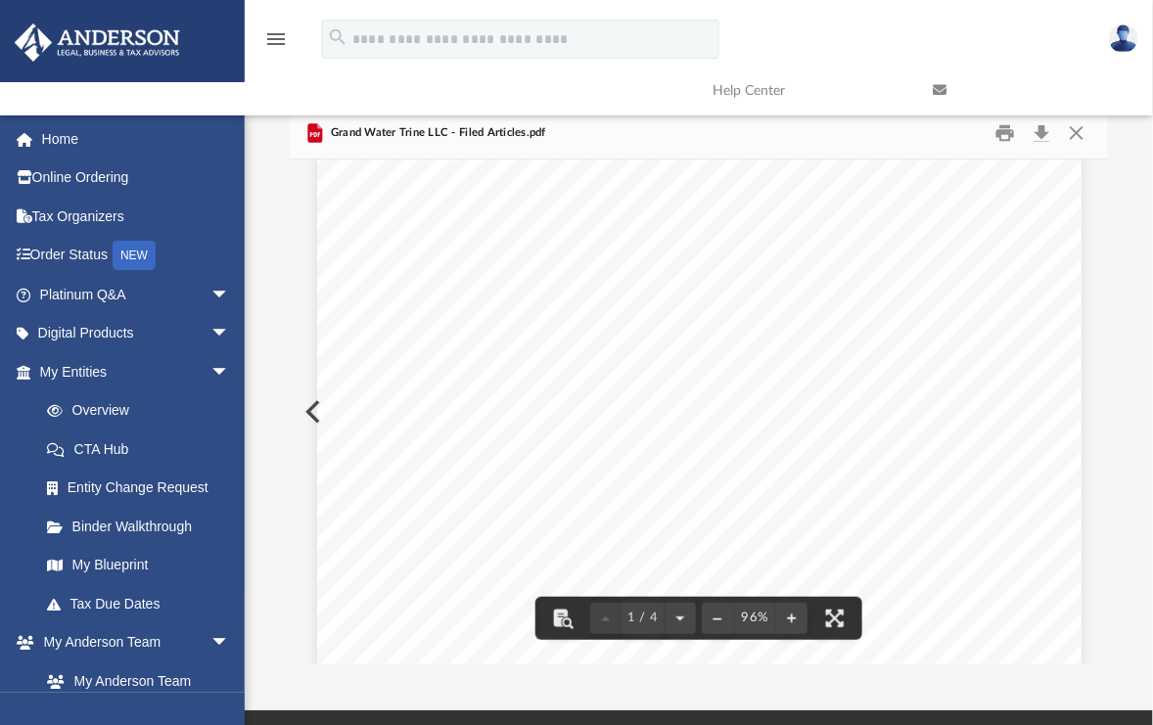
scroll to position [0, 0]
click at [1081, 130] on button "Close" at bounding box center [1076, 132] width 35 height 30
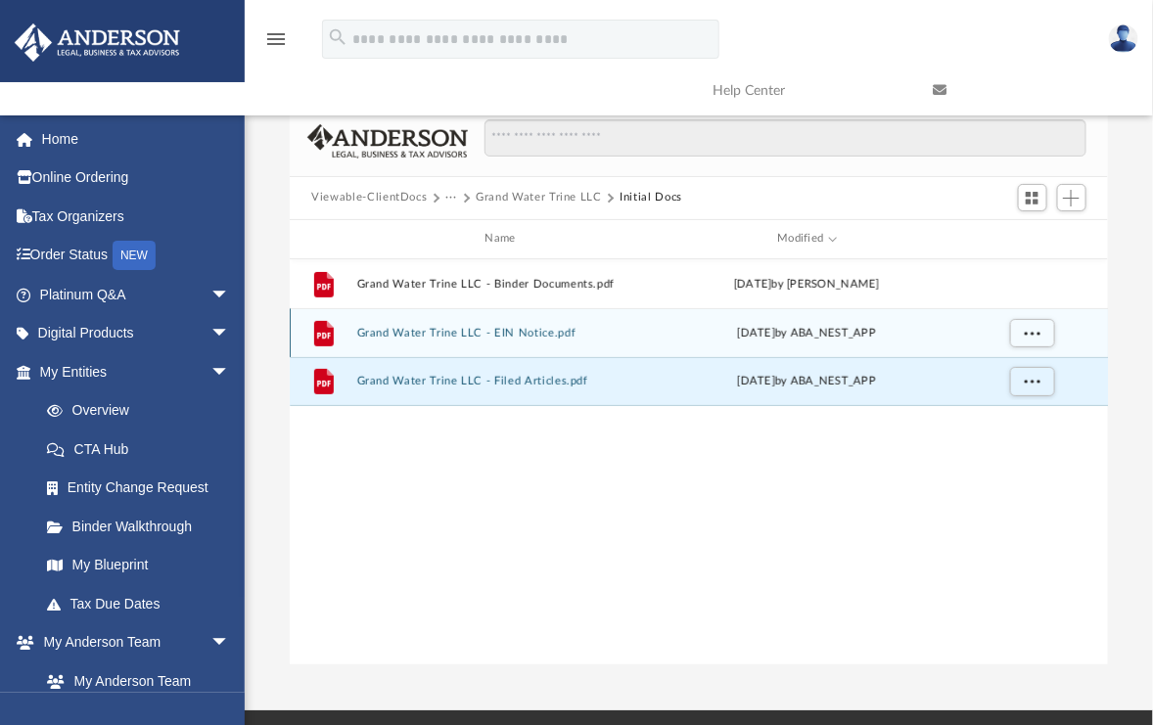
click at [513, 336] on button "Grand Water Trine LLC - EIN Notice.pdf" at bounding box center [504, 333] width 295 height 13
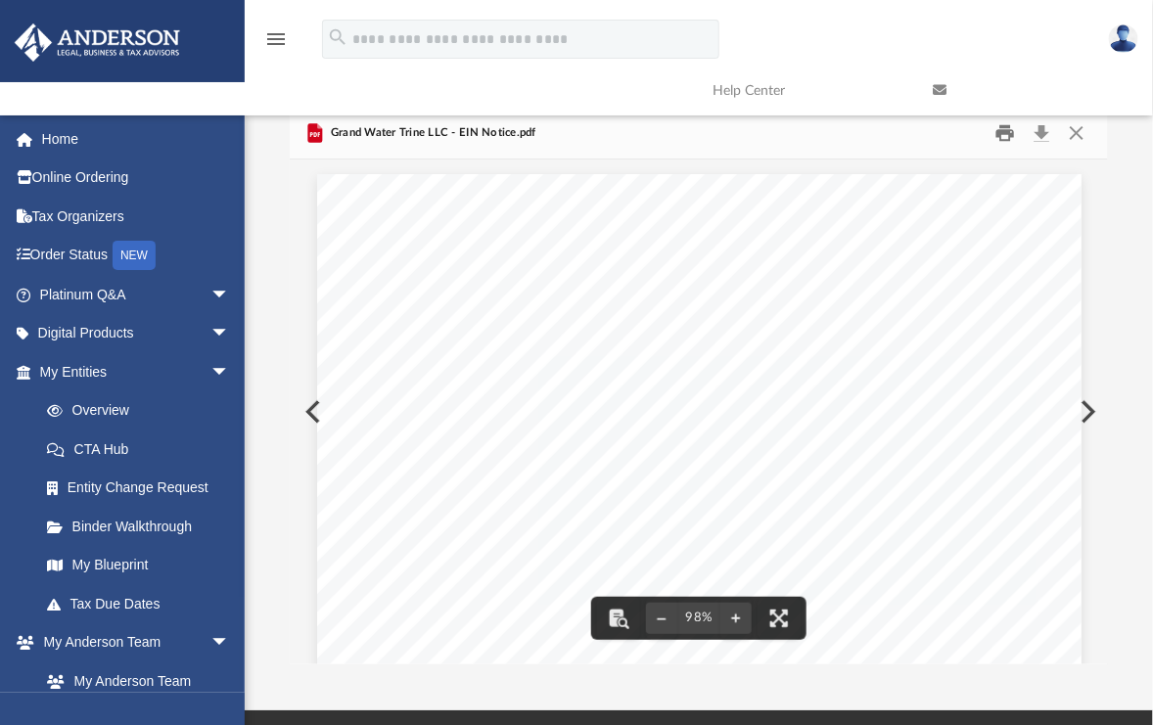
click at [1007, 132] on button "Print" at bounding box center [1005, 132] width 39 height 30
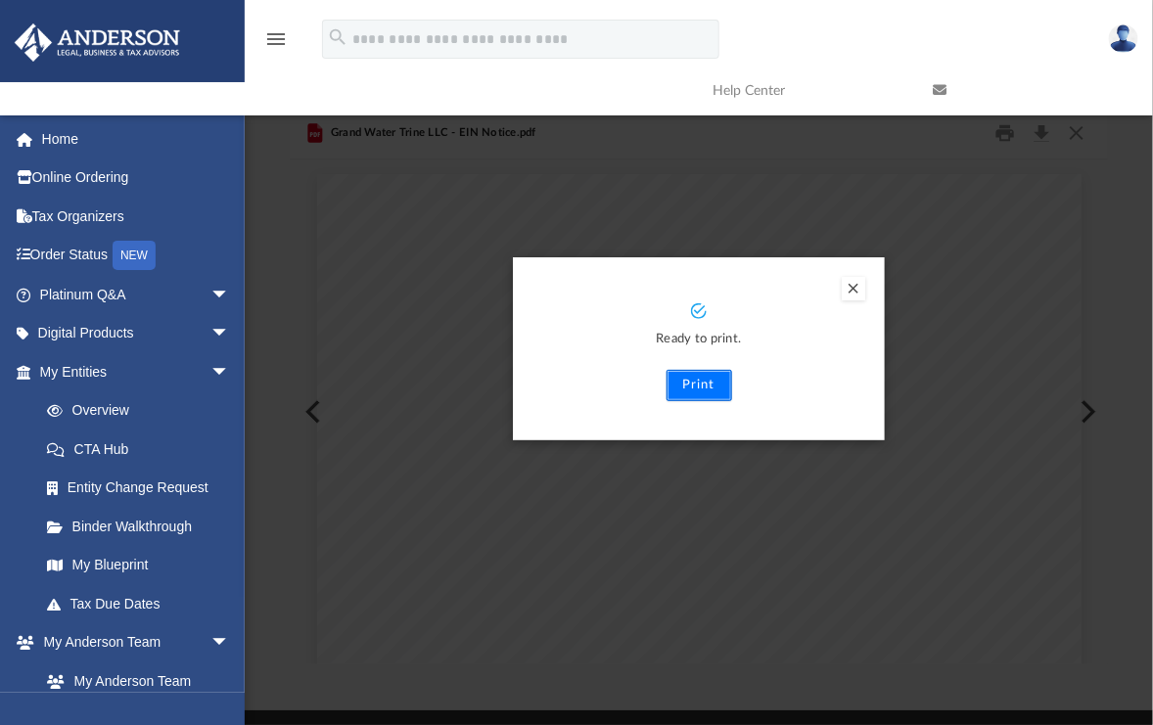
click at [677, 391] on button "Print" at bounding box center [700, 385] width 66 height 31
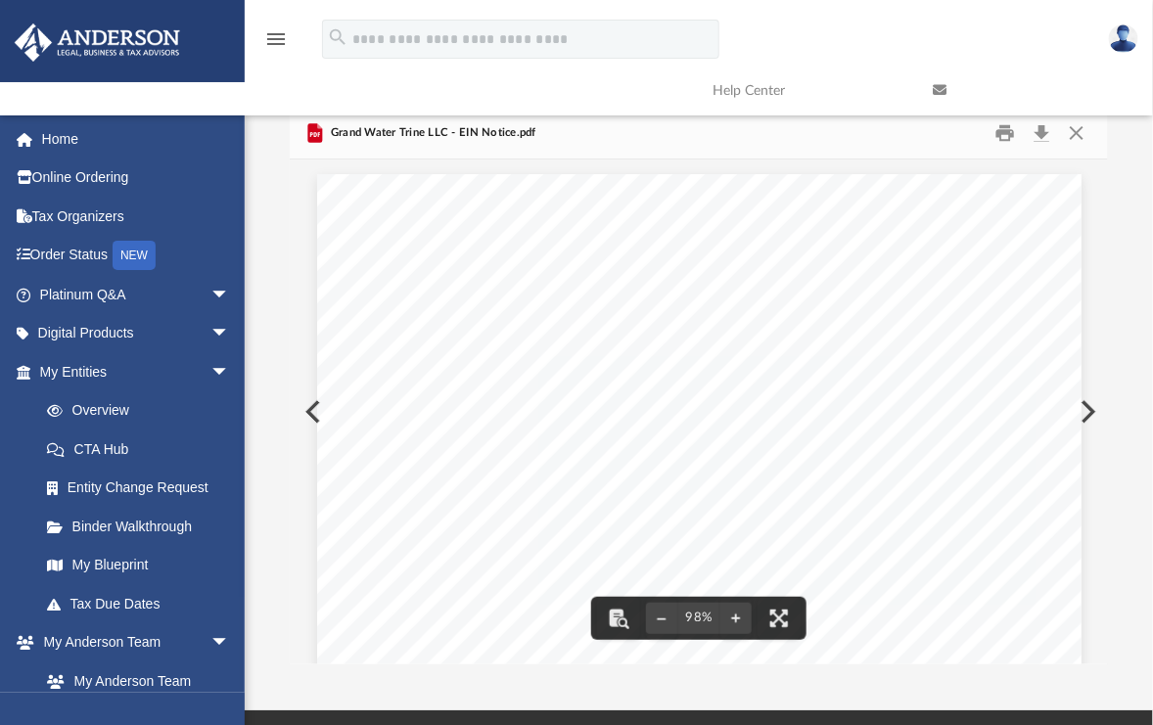
click at [1076, 127] on link at bounding box center [1028, 90] width 220 height 77
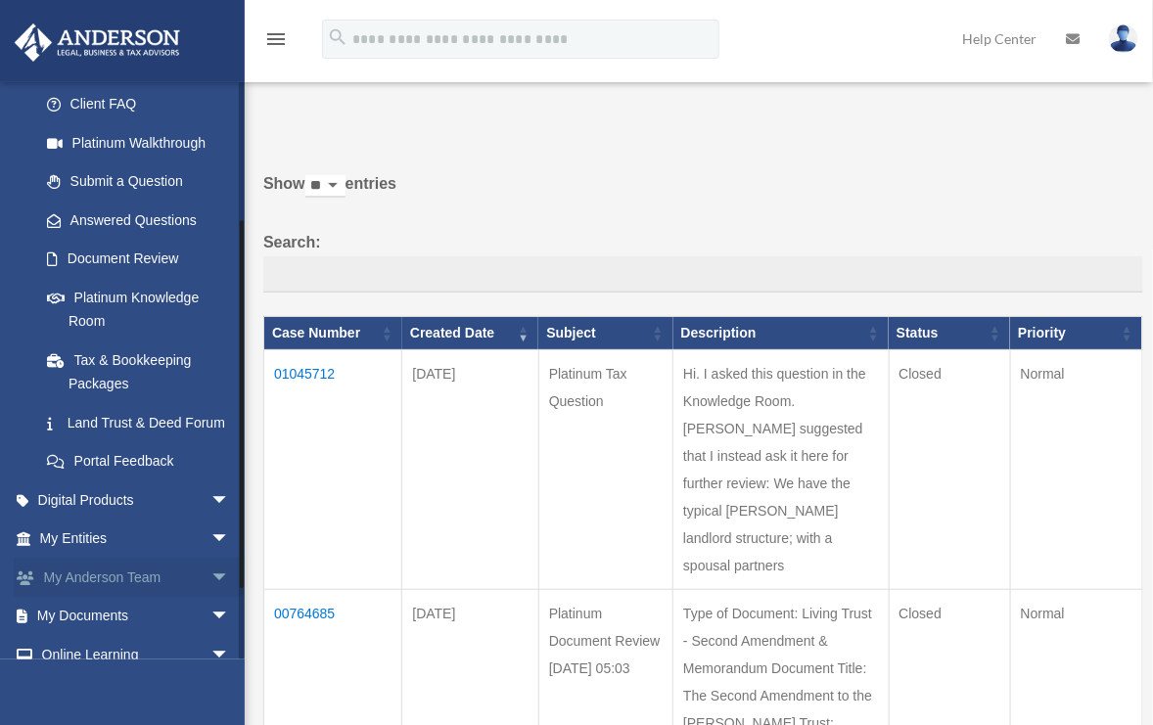
scroll to position [294, 0]
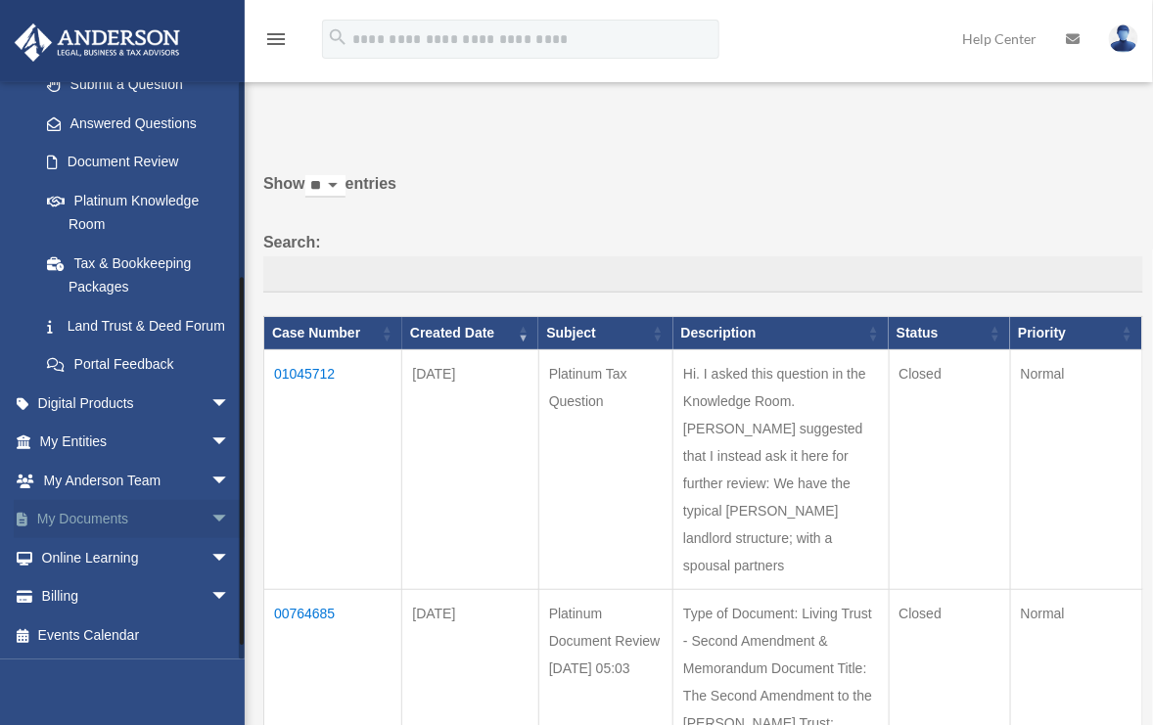
click at [210, 540] on span "arrow_drop_down" at bounding box center [229, 520] width 39 height 40
click at [79, 576] on link "Box" at bounding box center [143, 556] width 232 height 39
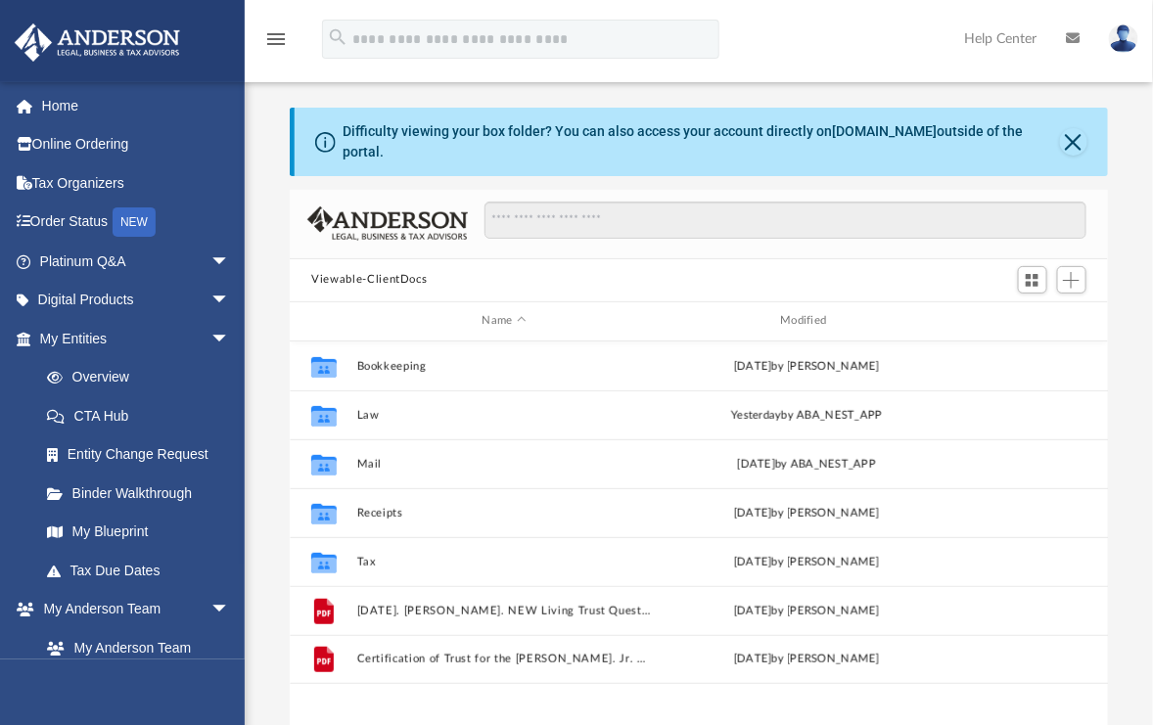
scroll to position [430, 803]
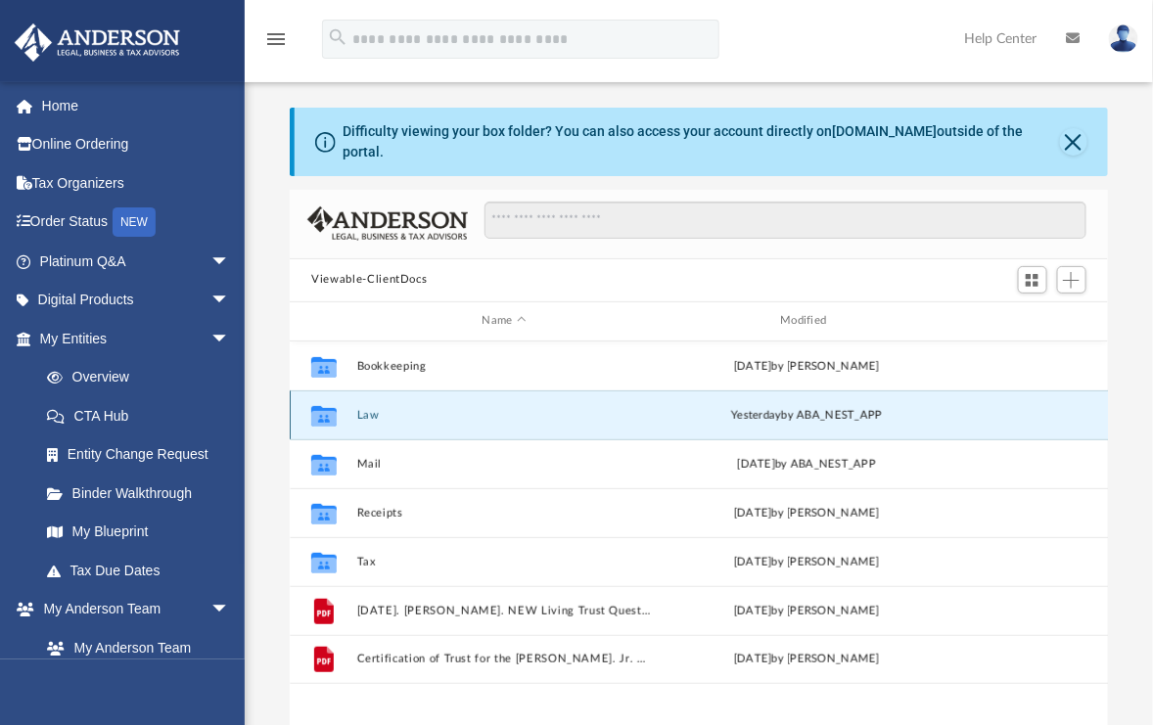
click at [503, 409] on button "Law" at bounding box center [504, 415] width 295 height 13
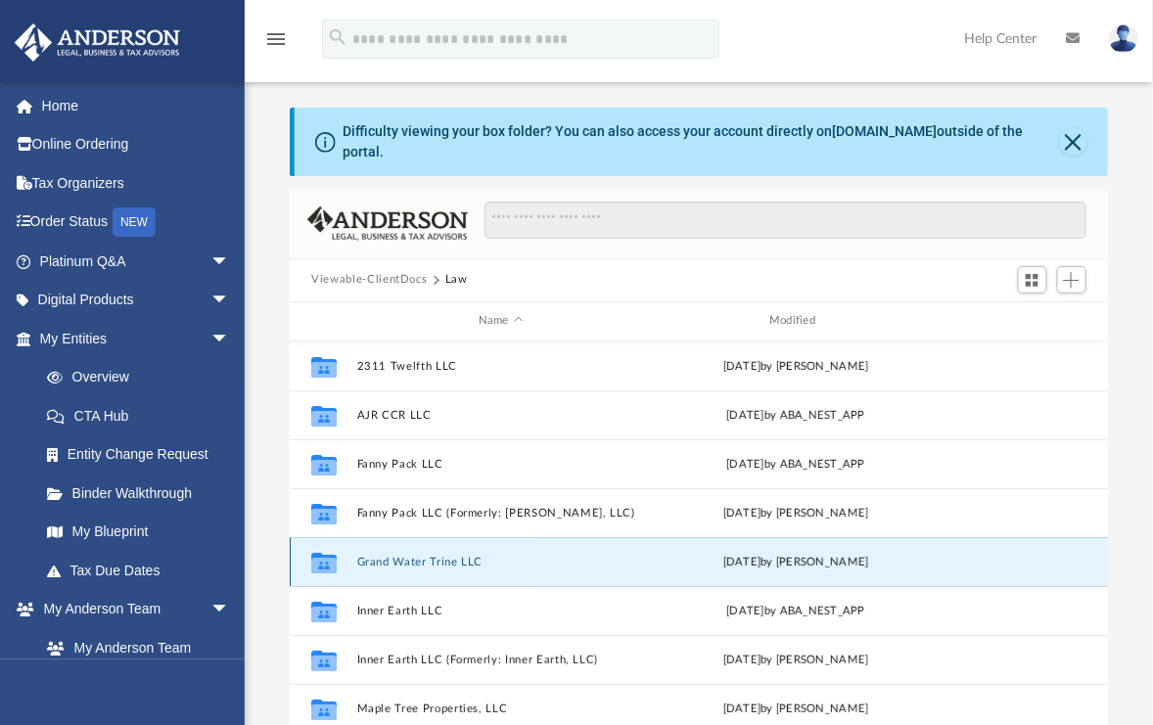
click at [433, 556] on button "Grand Water Trine LLC" at bounding box center [500, 562] width 287 height 13
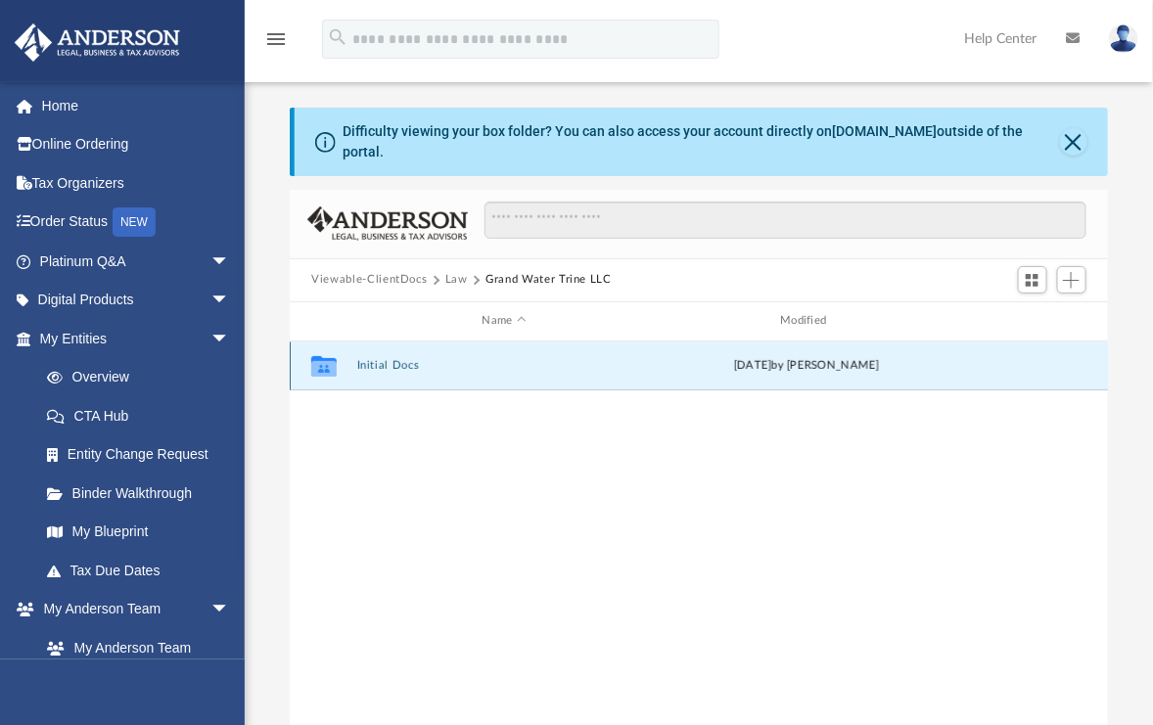
click at [406, 359] on button "Initial Docs" at bounding box center [504, 365] width 295 height 13
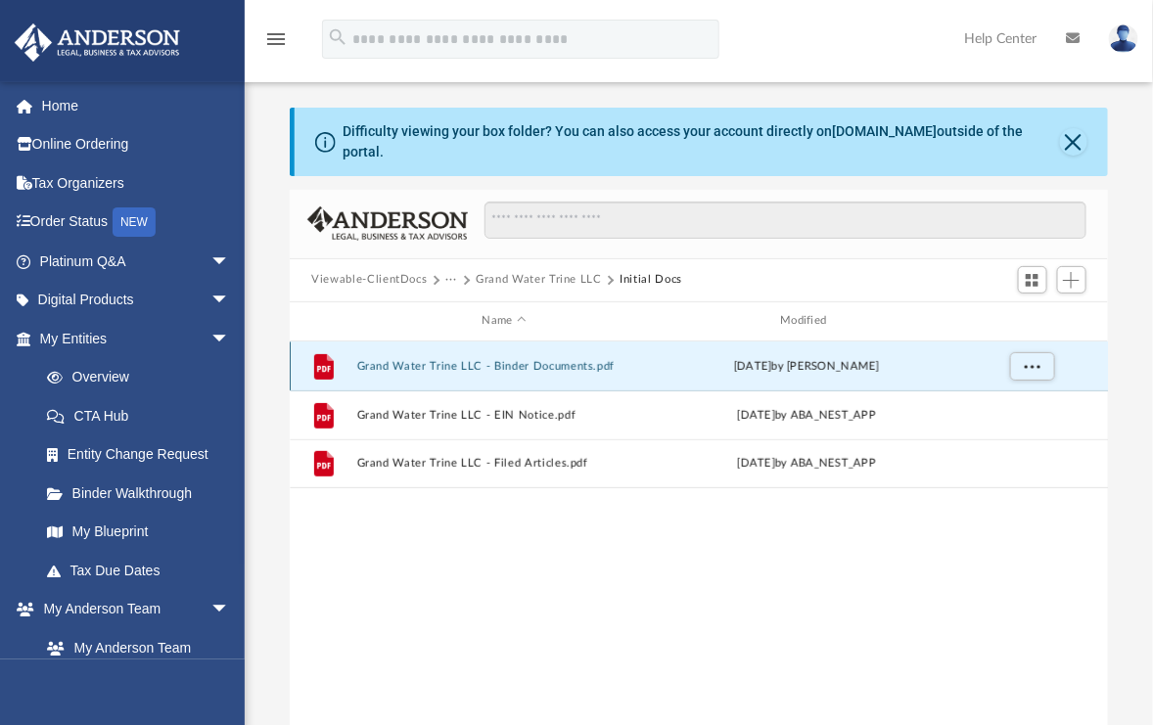
click at [406, 360] on button "Grand Water Trine LLC - Binder Documents.pdf" at bounding box center [504, 366] width 295 height 13
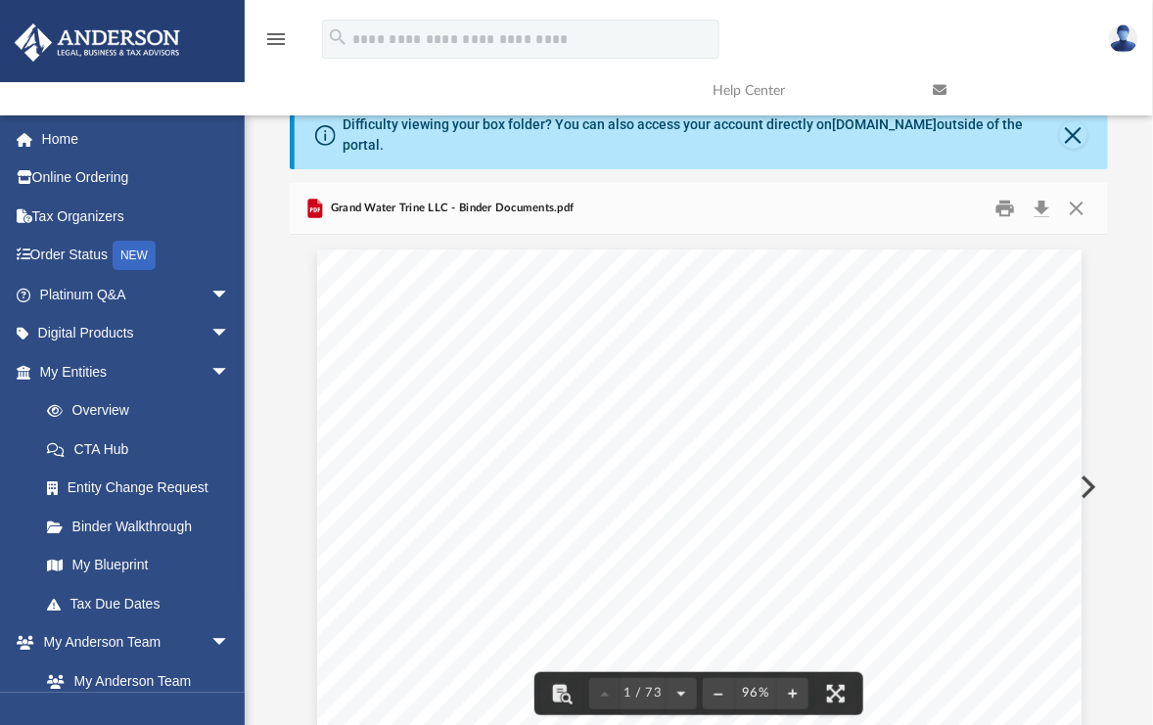
click at [450, 200] on span "Grand Water Trine LLC - Binder Documents.pdf" at bounding box center [451, 209] width 248 height 18
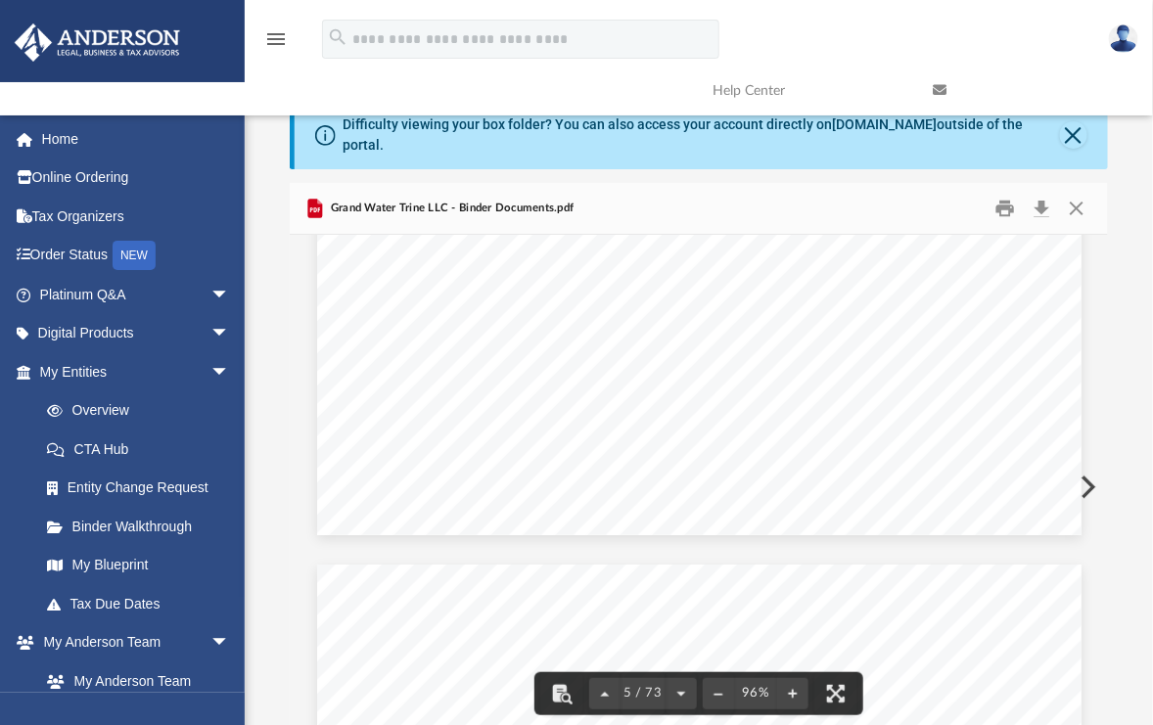
scroll to position [4894, 0]
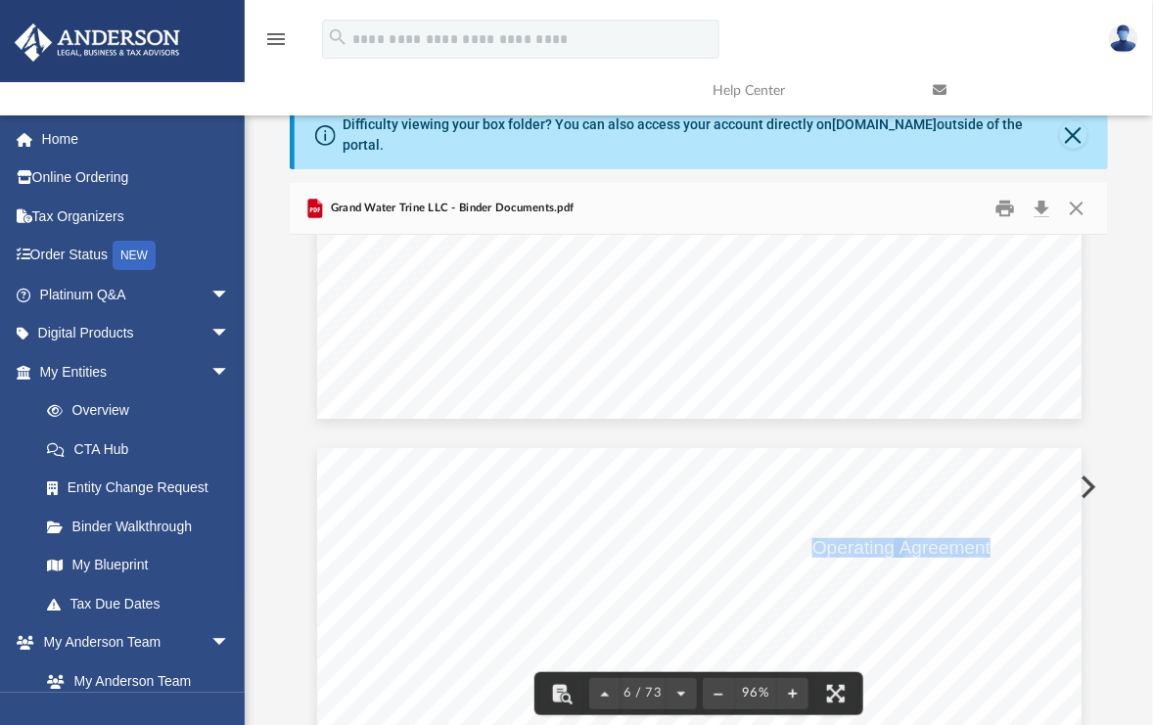
drag, startPoint x: 809, startPoint y: 535, endPoint x: 983, endPoint y: 532, distance: 173.3
click at [317, 448] on span "Grand Water Trine LLC Operating Agreement" at bounding box center [317, 448] width 0 height 0
click at [983, 540] on span "Agreement" at bounding box center [944, 549] width 91 height 18
click at [640, 540] on span "Grand Water Trine LLC" at bounding box center [711, 549] width 191 height 18
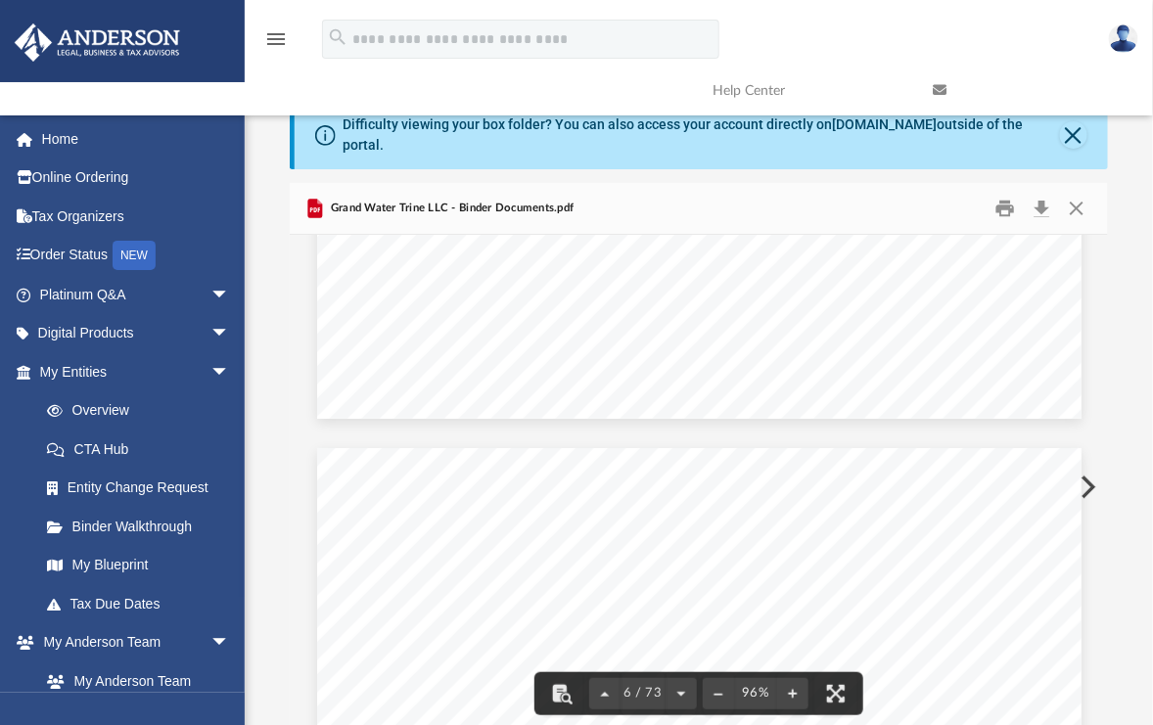
drag, startPoint x: 606, startPoint y: 534, endPoint x: 732, endPoint y: 536, distance: 126.3
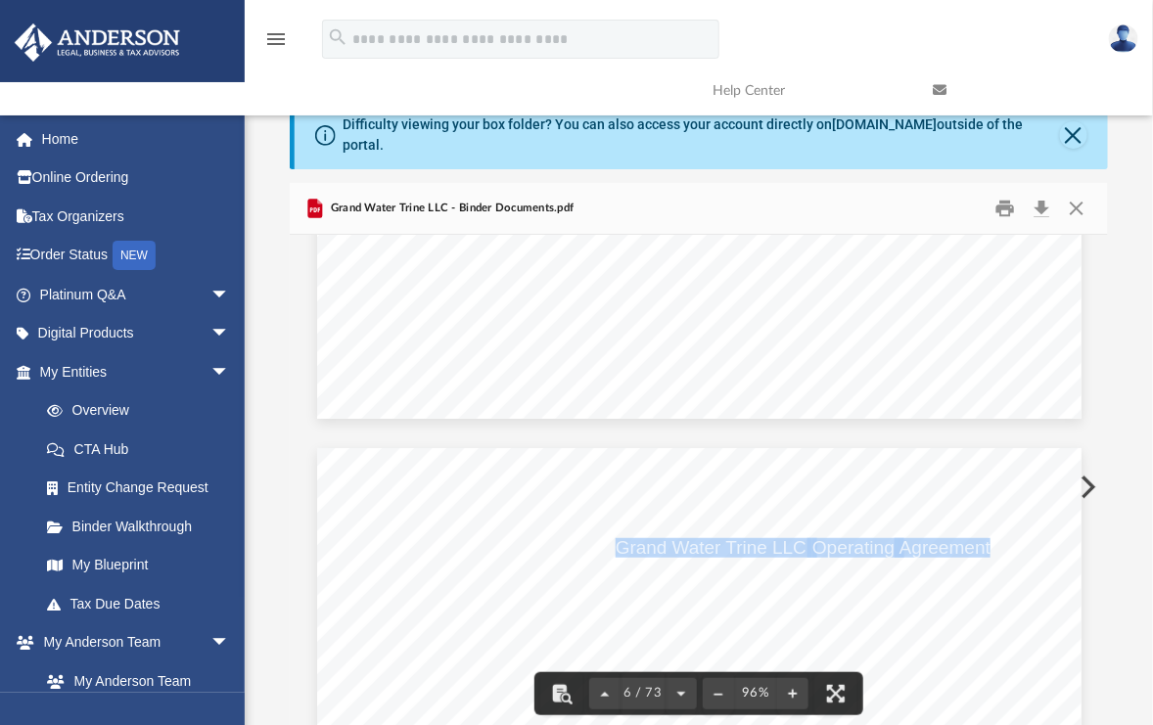
drag, startPoint x: 611, startPoint y: 531, endPoint x: 984, endPoint y: 529, distance: 372.9
click at [317, 448] on span "Grand Water Trine LLC Operating Agreement" at bounding box center [317, 448] width 0 height 0
click at [1037, 197] on button "Download" at bounding box center [1042, 208] width 35 height 30
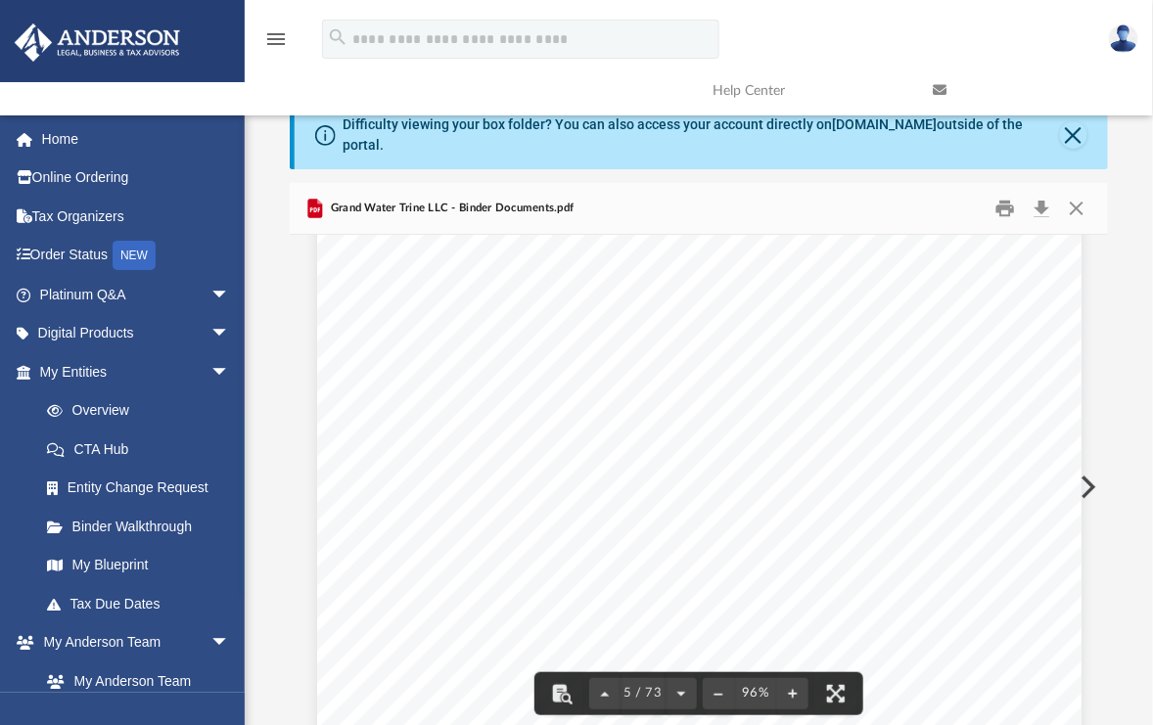
scroll to position [4404, 0]
click at [1078, 193] on button "Close" at bounding box center [1076, 208] width 35 height 30
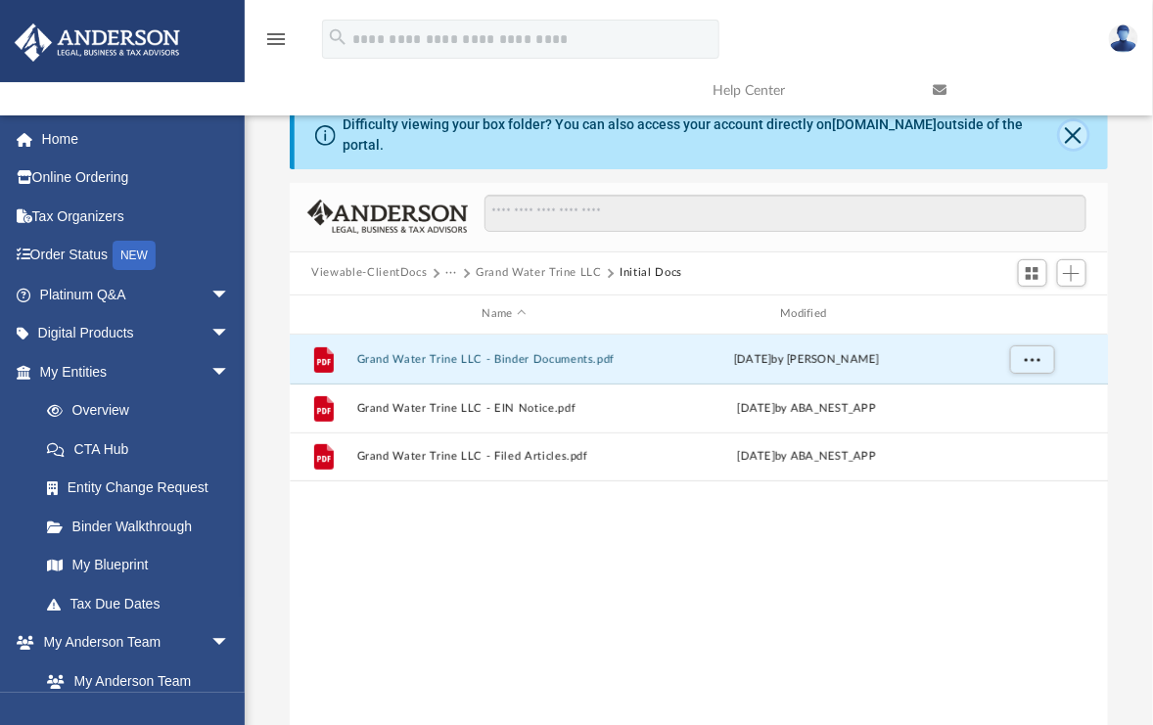
click at [1077, 130] on button "Close" at bounding box center [1073, 134] width 27 height 27
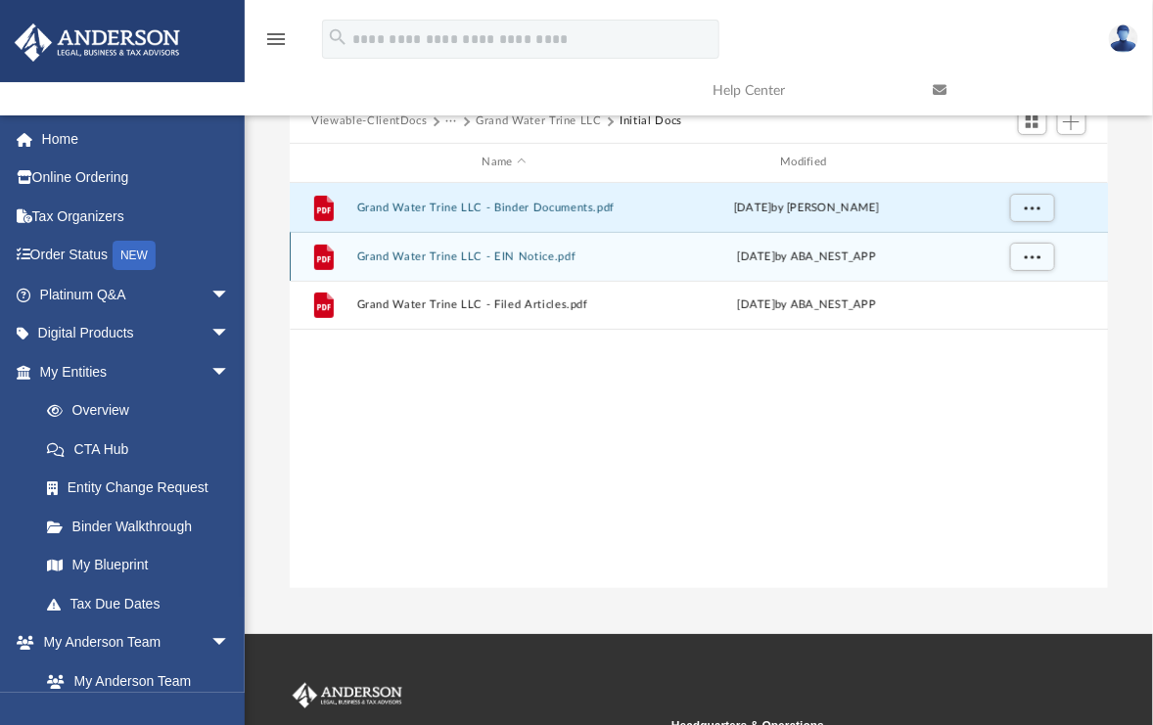
scroll to position [0, 0]
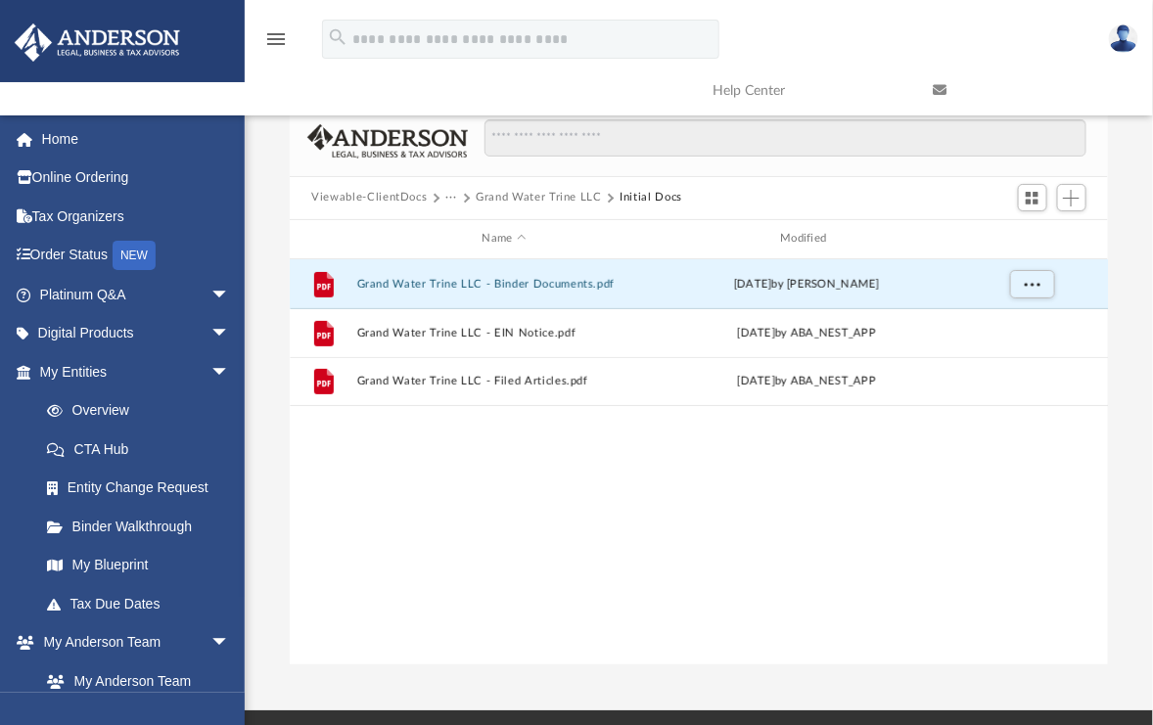
click at [499, 194] on button "Grand Water Trine LLC" at bounding box center [539, 198] width 126 height 18
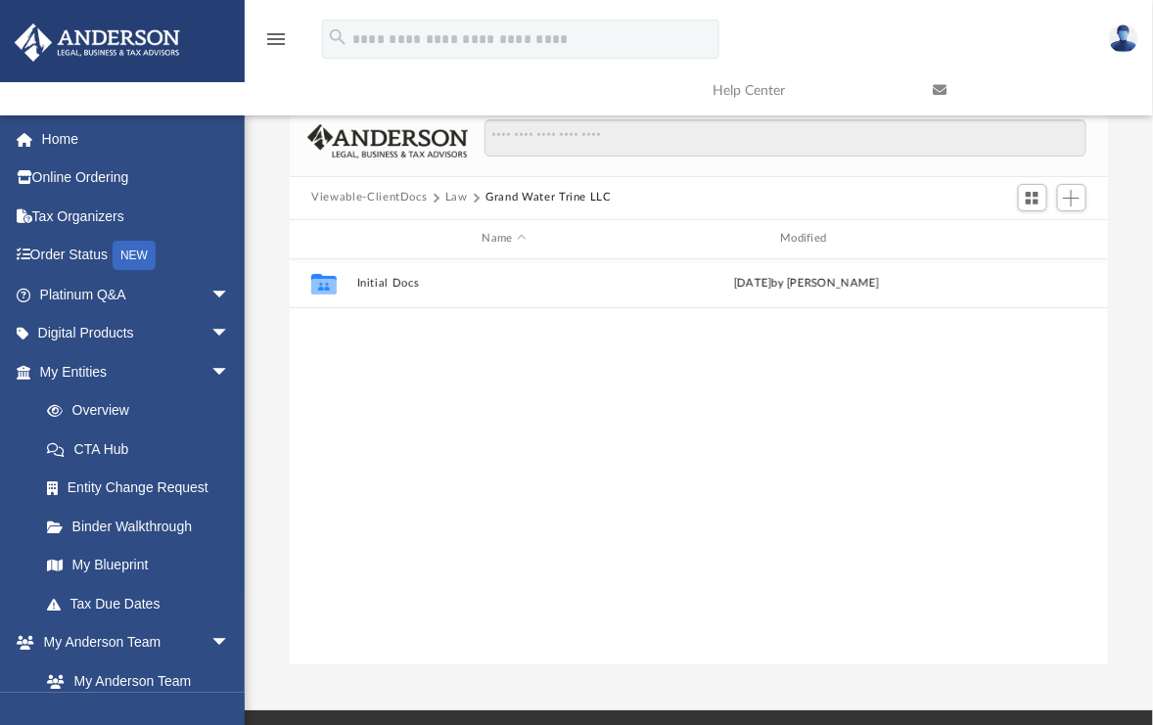
click at [453, 194] on button "Law" at bounding box center [456, 198] width 23 height 18
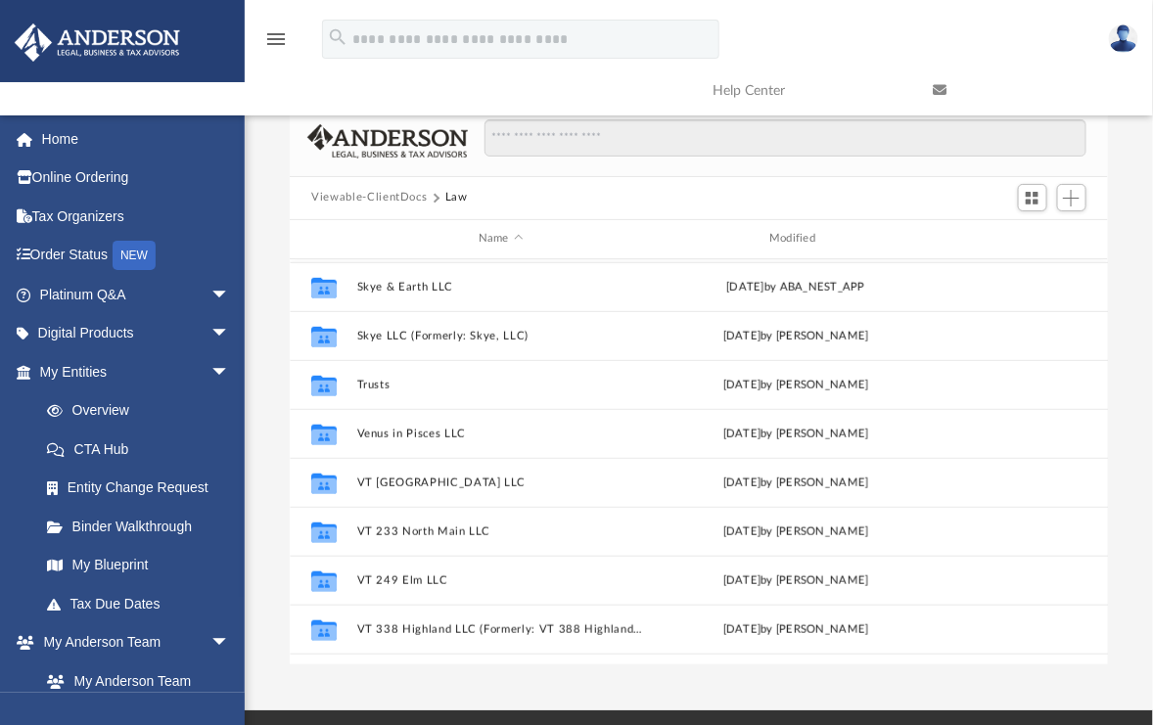
scroll to position [391, 0]
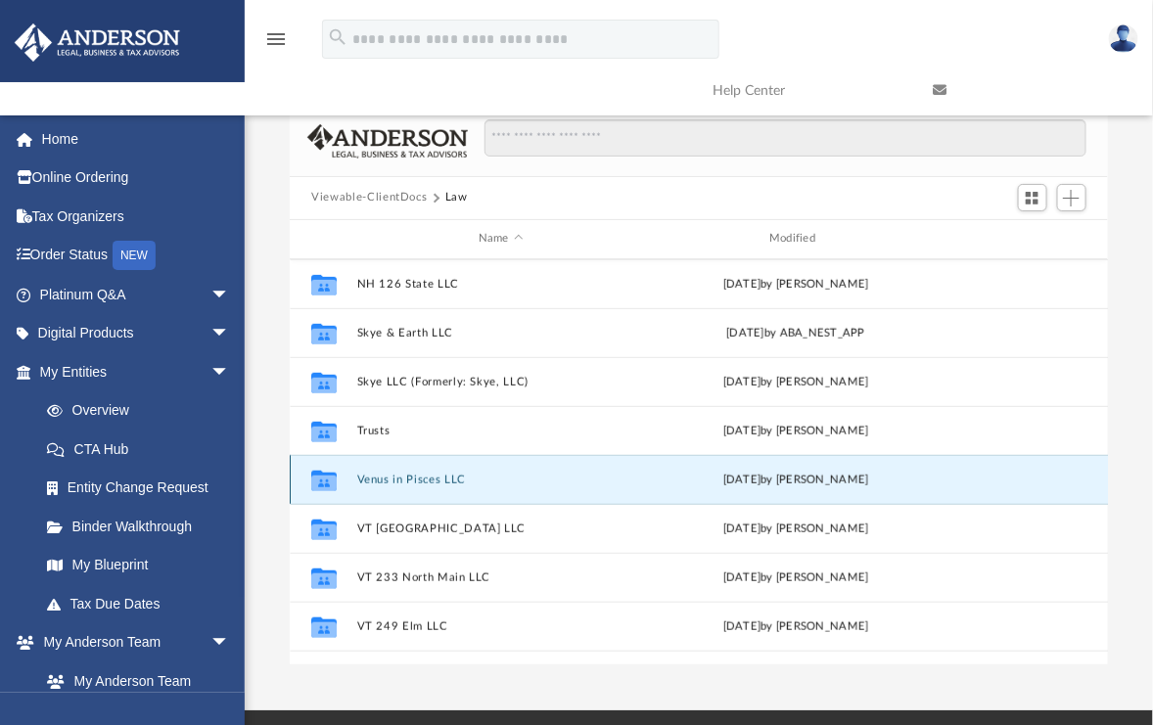
click at [410, 477] on button "Venus in Pisces LLC" at bounding box center [500, 480] width 287 height 13
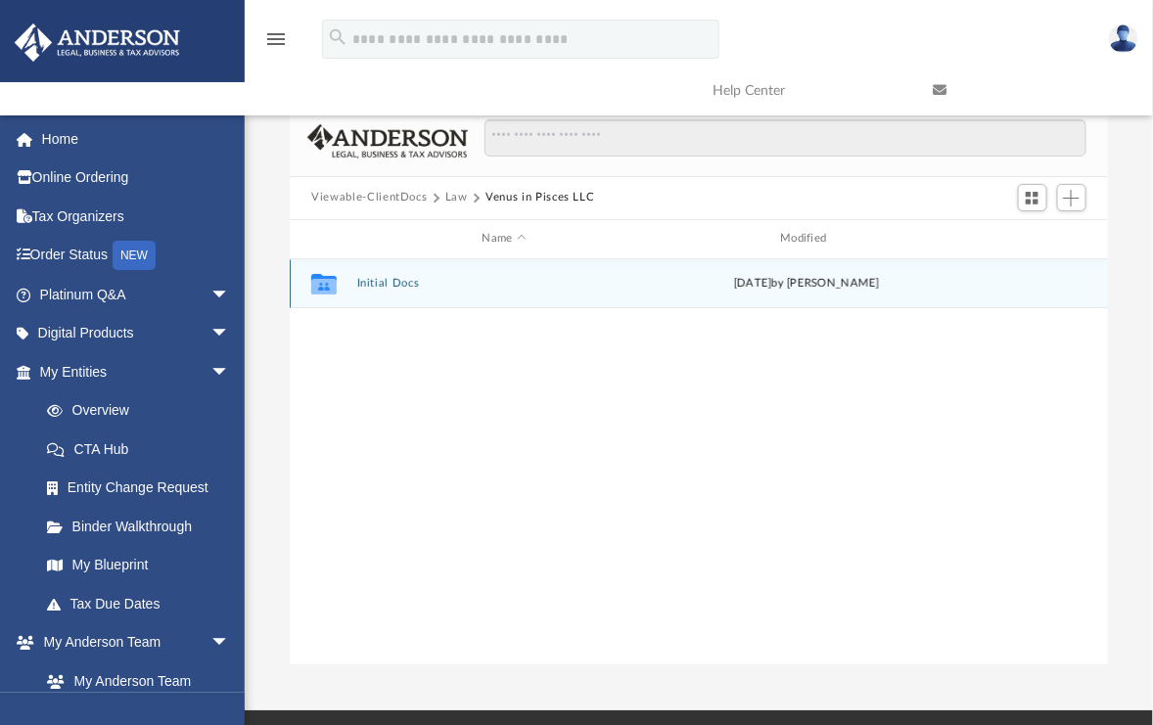
scroll to position [0, 0]
click at [405, 276] on div "Collaborated Folder Initial Docs [DATE] by [PERSON_NAME]" at bounding box center [699, 283] width 818 height 49
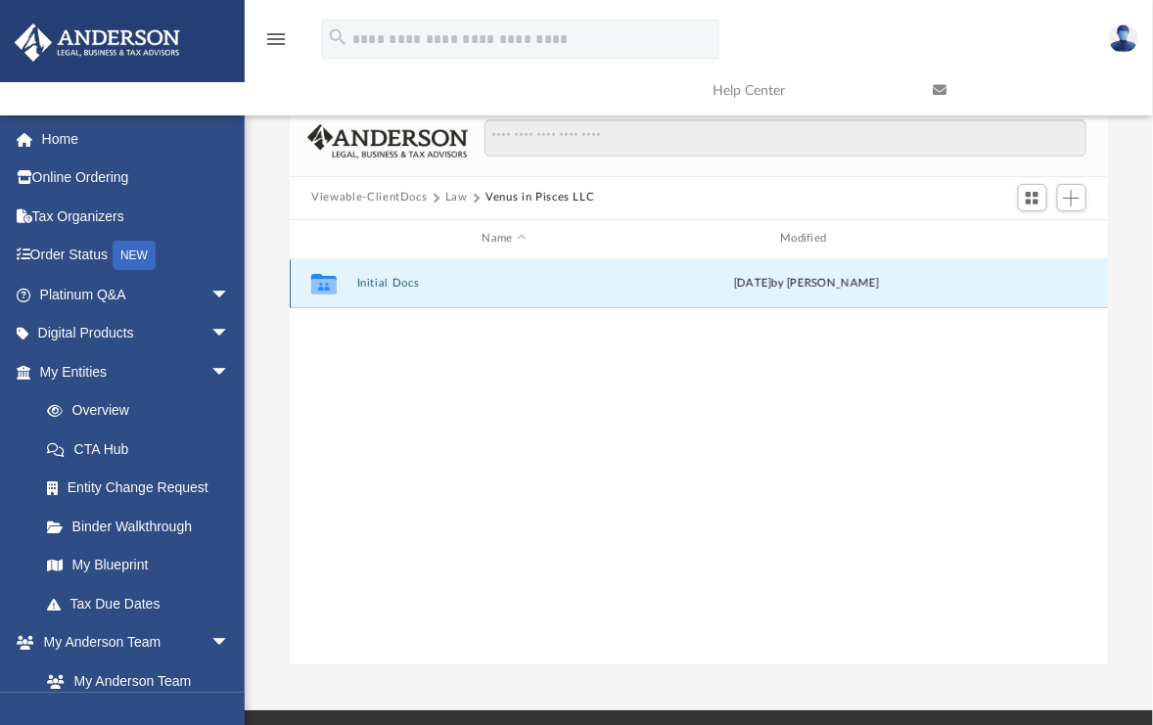
click at [403, 281] on button "Initial Docs" at bounding box center [504, 283] width 295 height 13
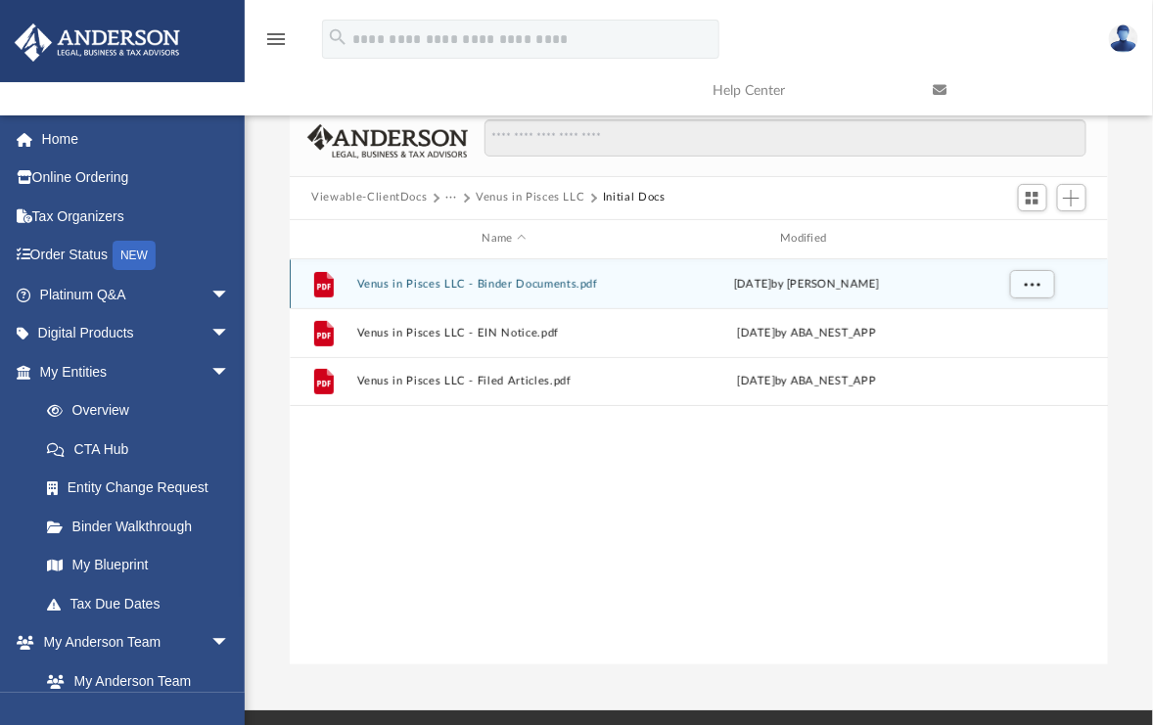
click at [419, 278] on button "Venus in Pisces LLC - Binder Documents.pdf" at bounding box center [504, 284] width 295 height 13
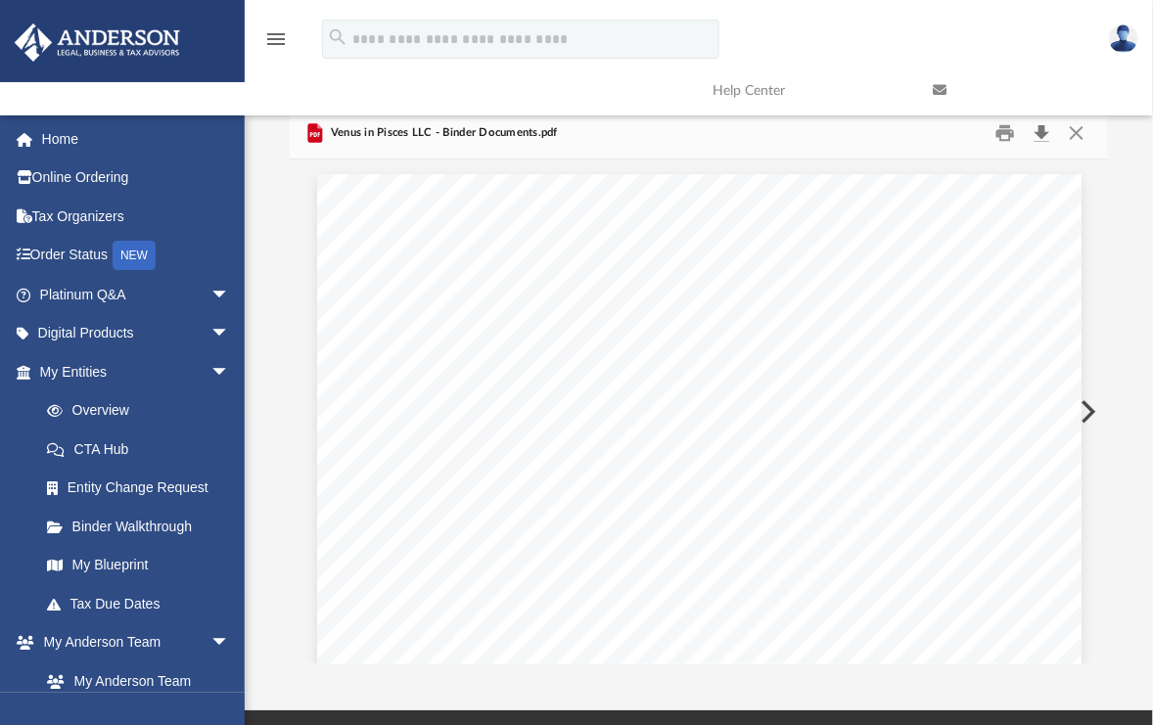
click at [1044, 133] on button "Download" at bounding box center [1042, 132] width 35 height 30
